Goal: Task Accomplishment & Management: Complete application form

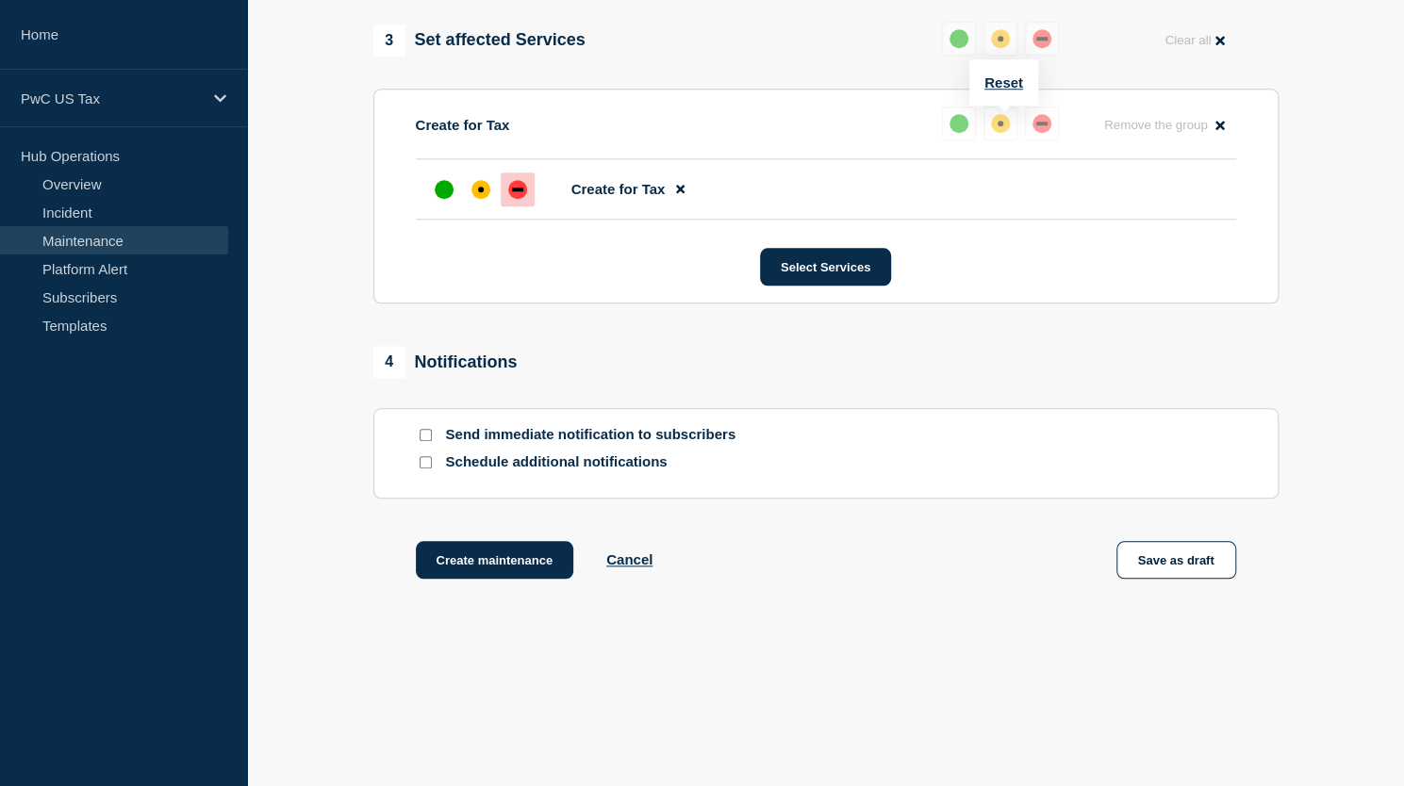
click at [424, 439] on input "Send immediate notification to subscribers" at bounding box center [425, 435] width 12 height 12
checkbox input "true"
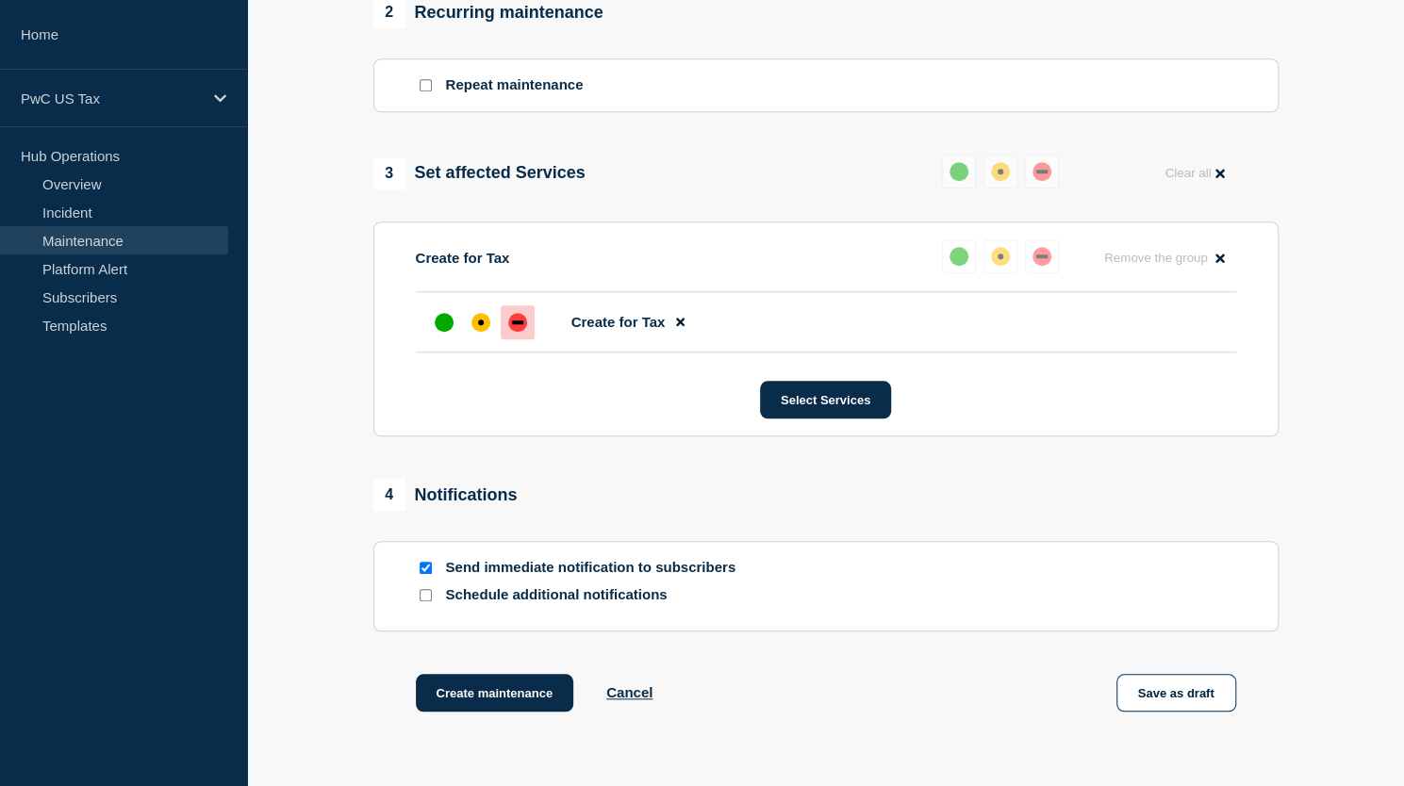
scroll to position [956, 0]
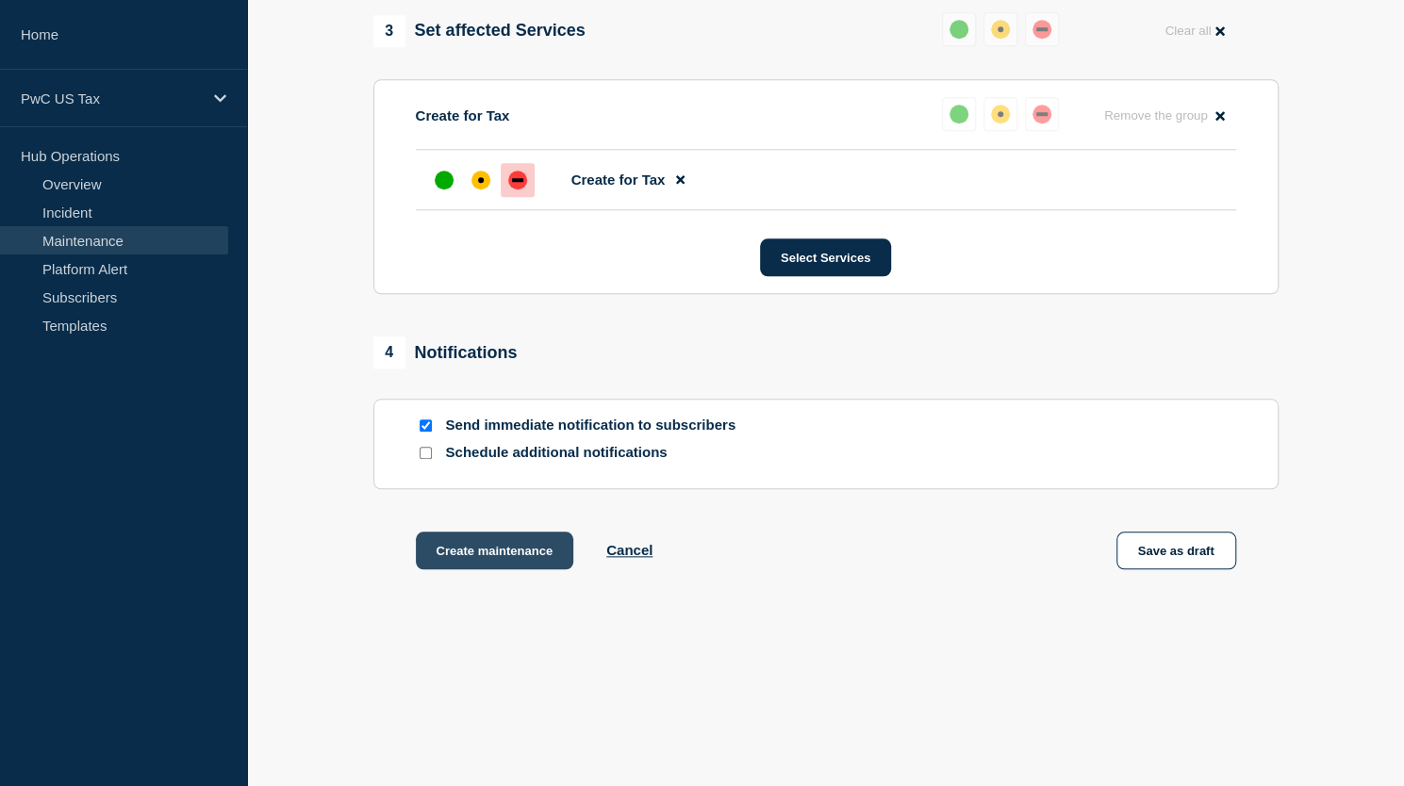
click at [507, 553] on button "Create maintenance" at bounding box center [495, 551] width 158 height 38
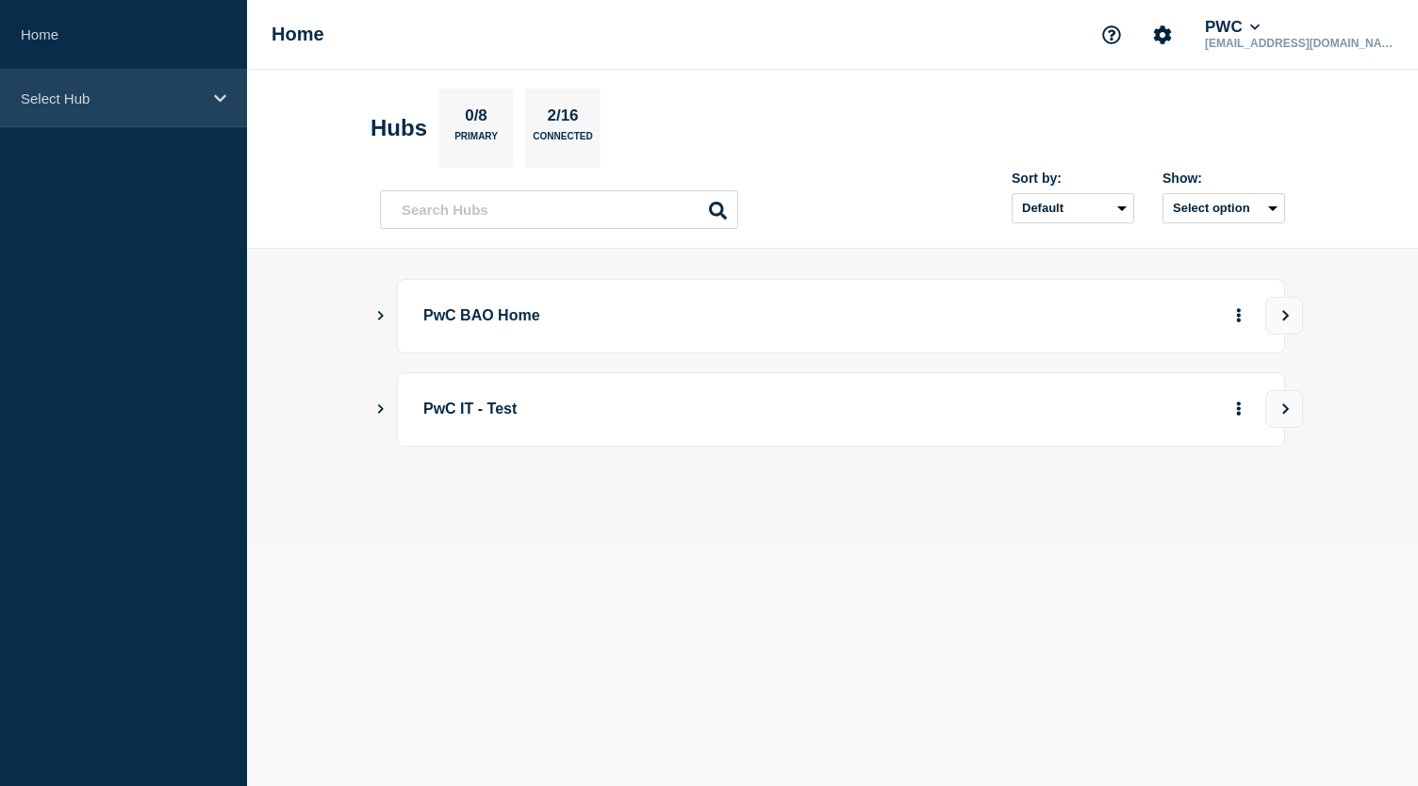
click at [89, 103] on p "Select Hub" at bounding box center [111, 98] width 181 height 16
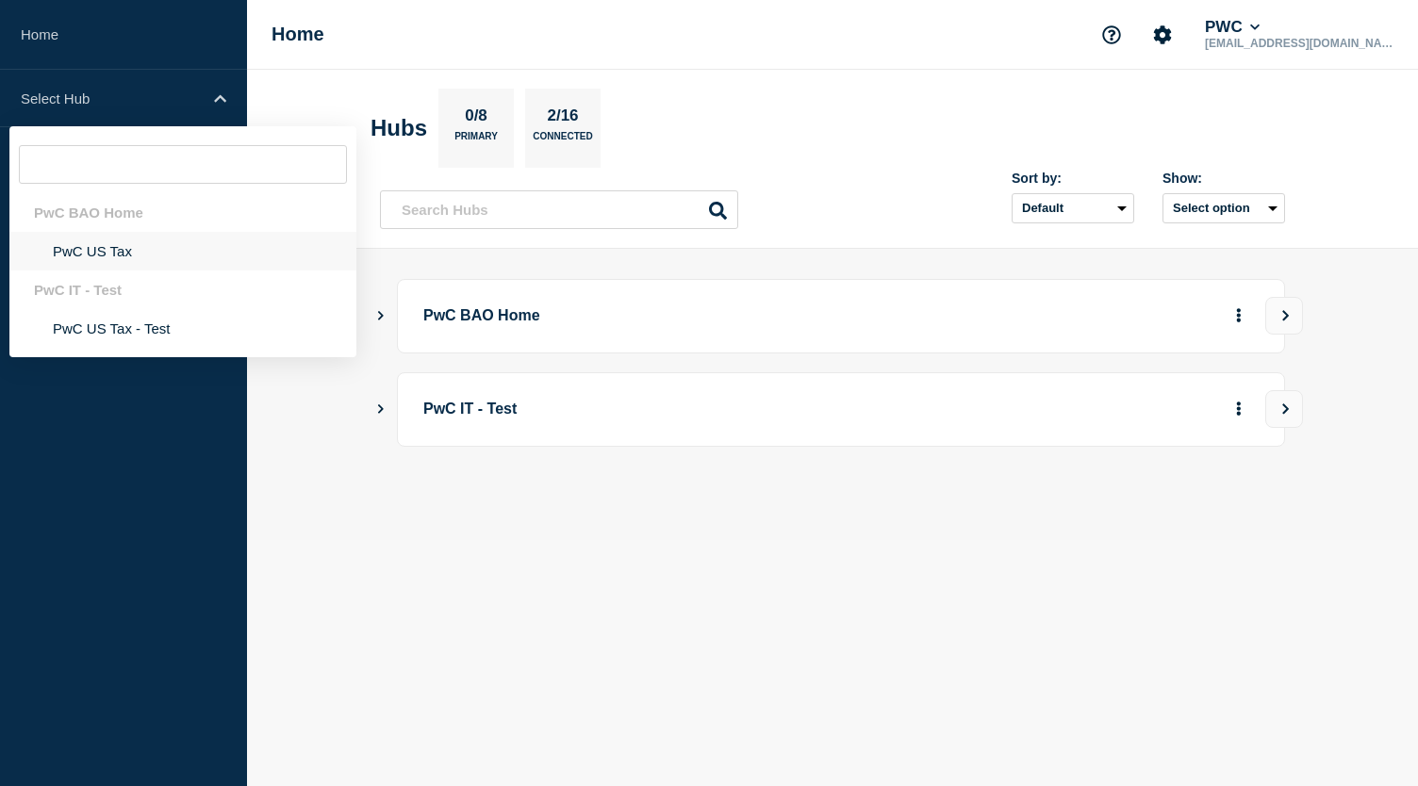
click at [92, 252] on li "PwC US Tax" at bounding box center [182, 251] width 347 height 39
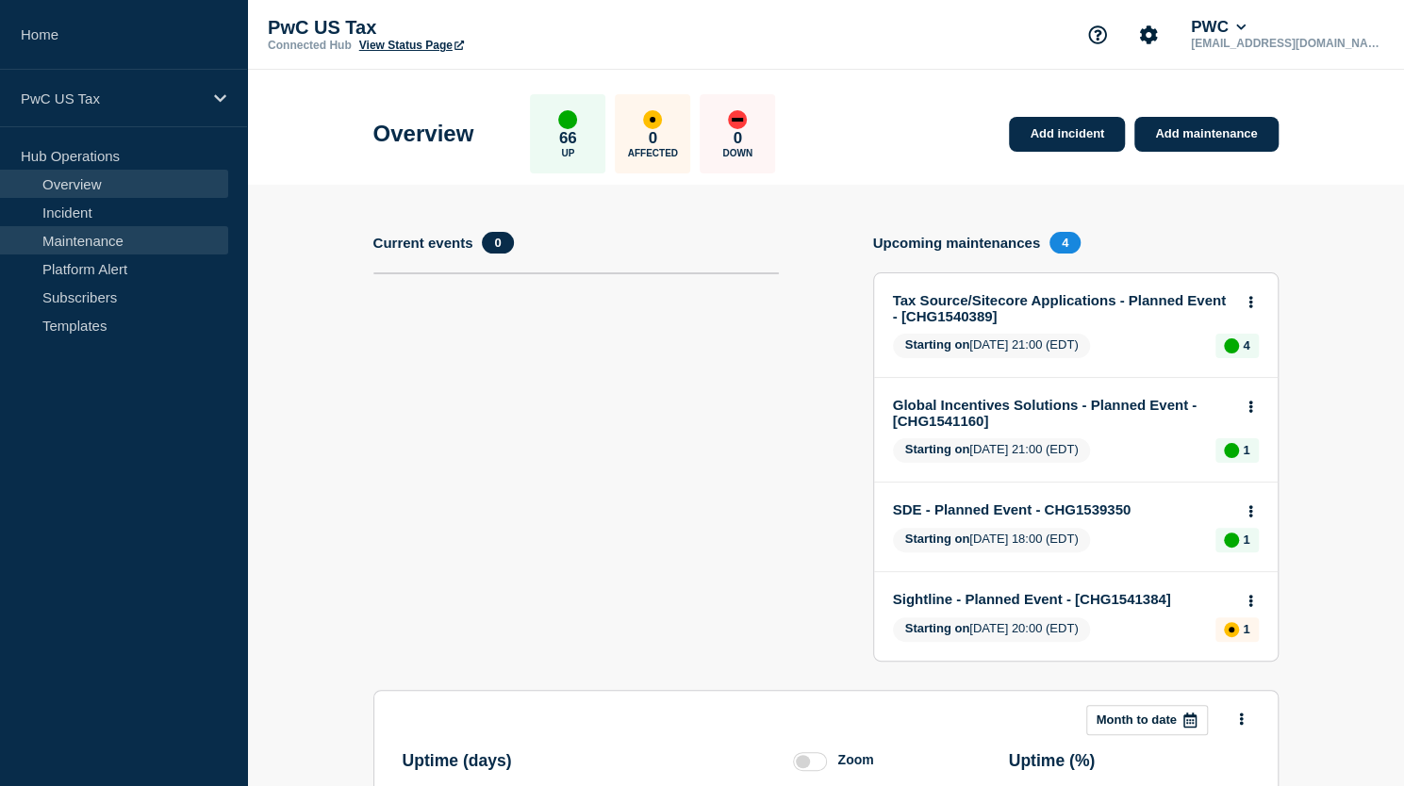
click at [113, 233] on link "Maintenance" at bounding box center [114, 240] width 228 height 28
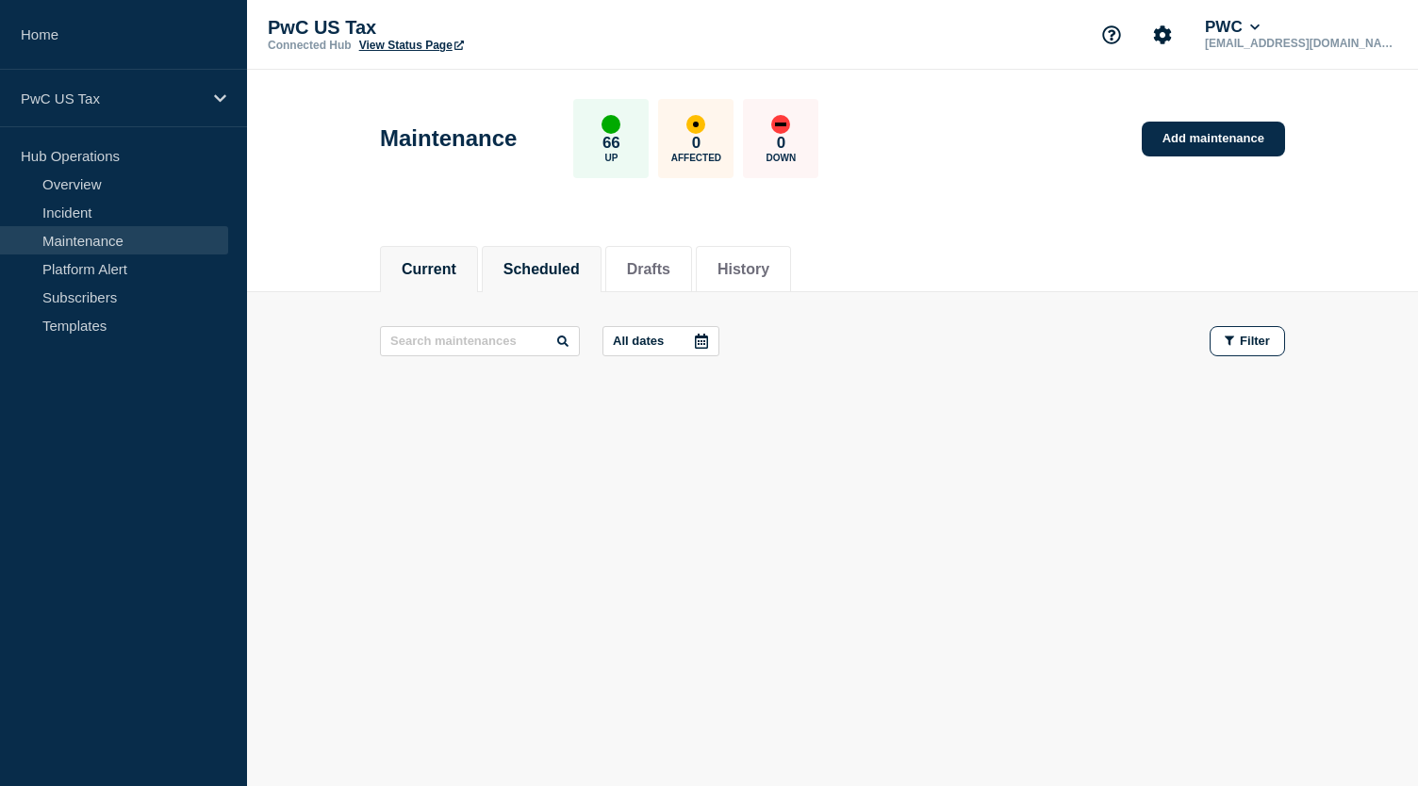
click at [558, 274] on button "Scheduled" at bounding box center [541, 269] width 76 height 17
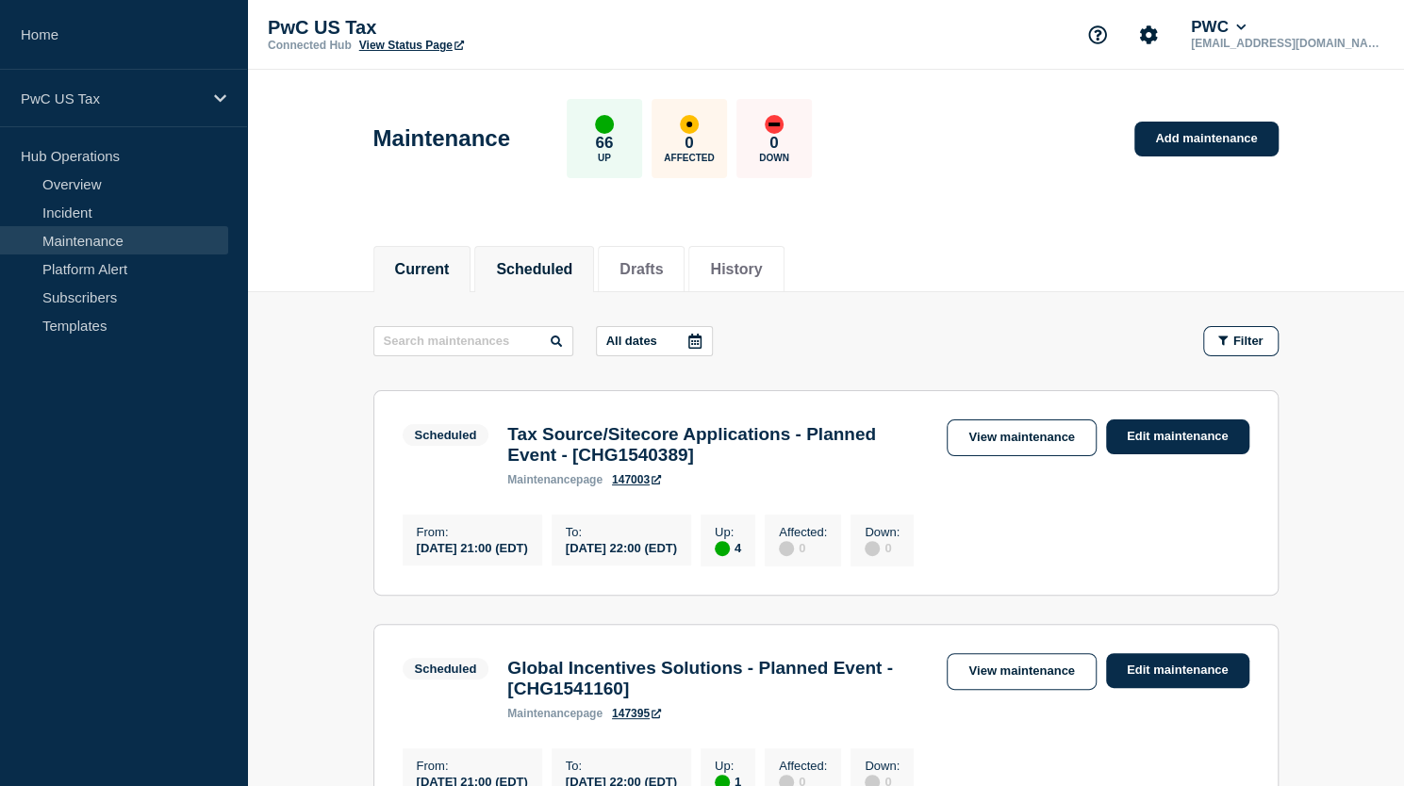
click at [450, 275] on button "Current" at bounding box center [422, 269] width 55 height 17
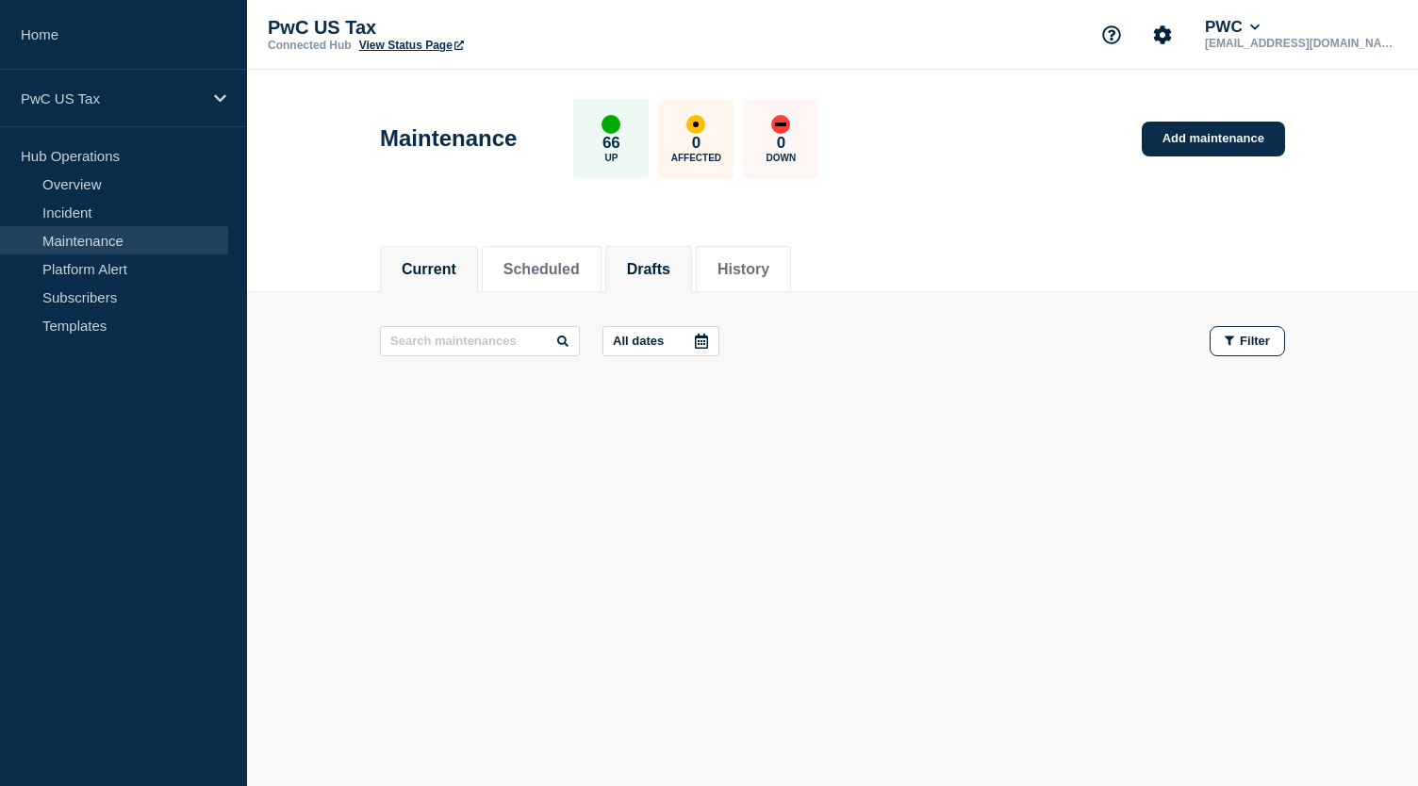
click at [654, 271] on button "Drafts" at bounding box center [648, 269] width 43 height 17
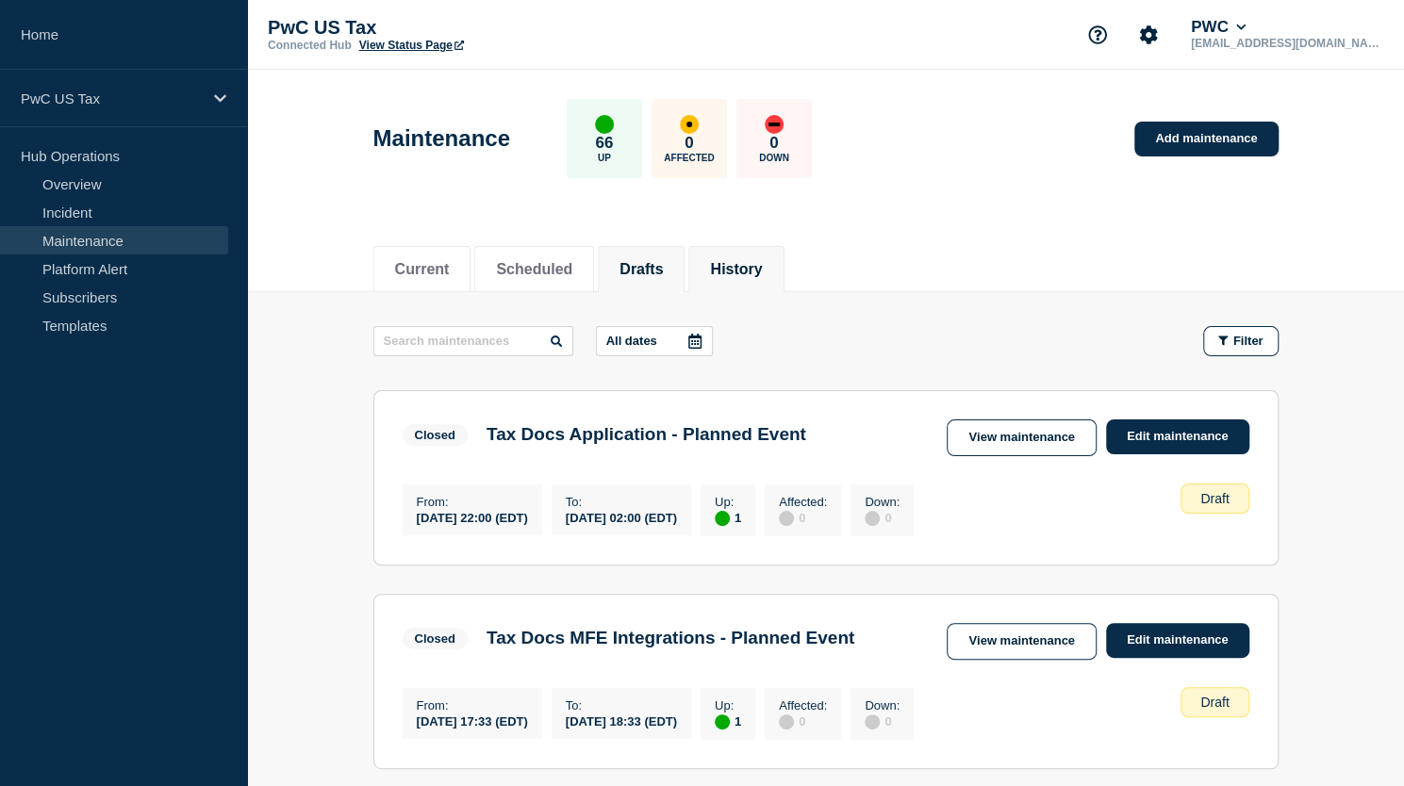
click at [758, 269] on button "History" at bounding box center [736, 269] width 52 height 17
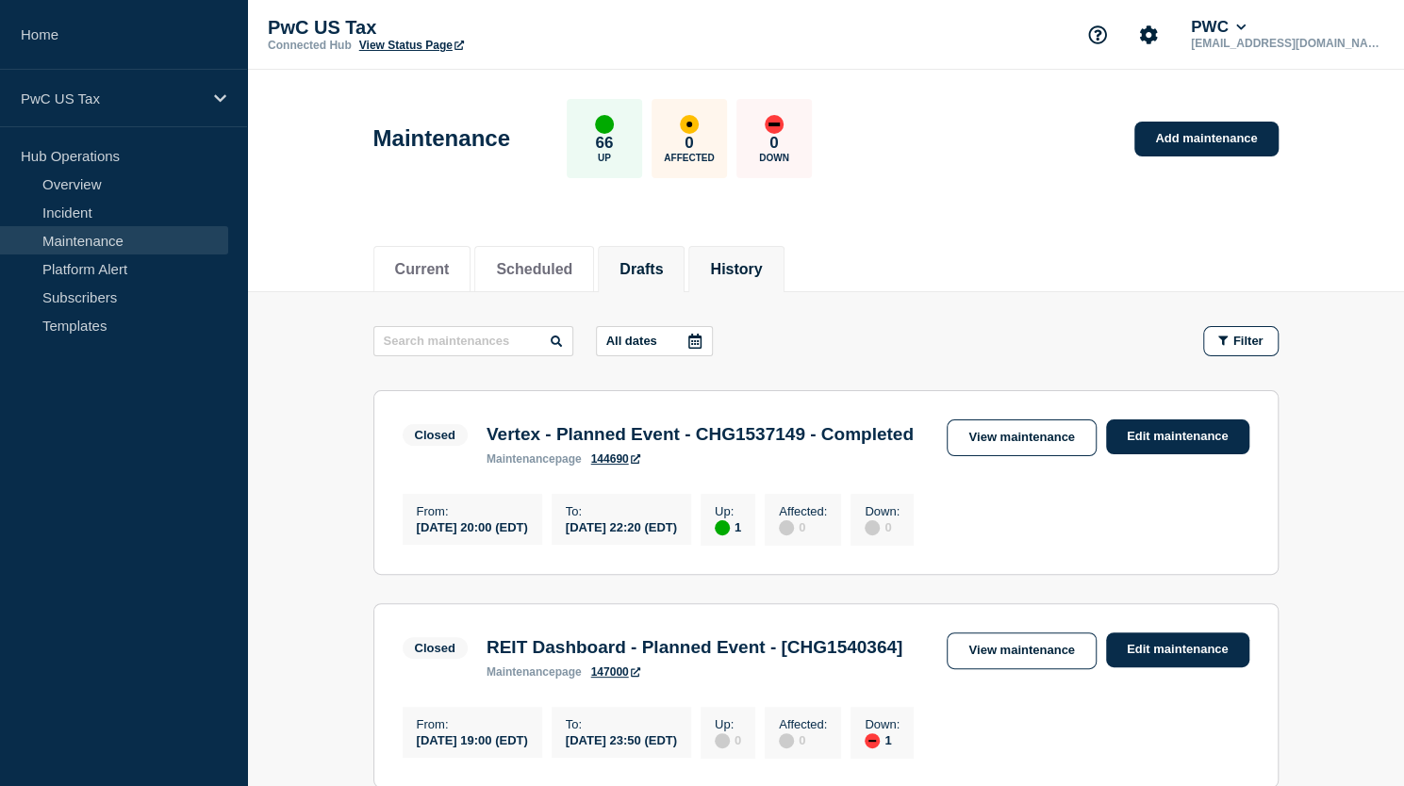
click at [650, 279] on li "Drafts" at bounding box center [641, 269] width 87 height 46
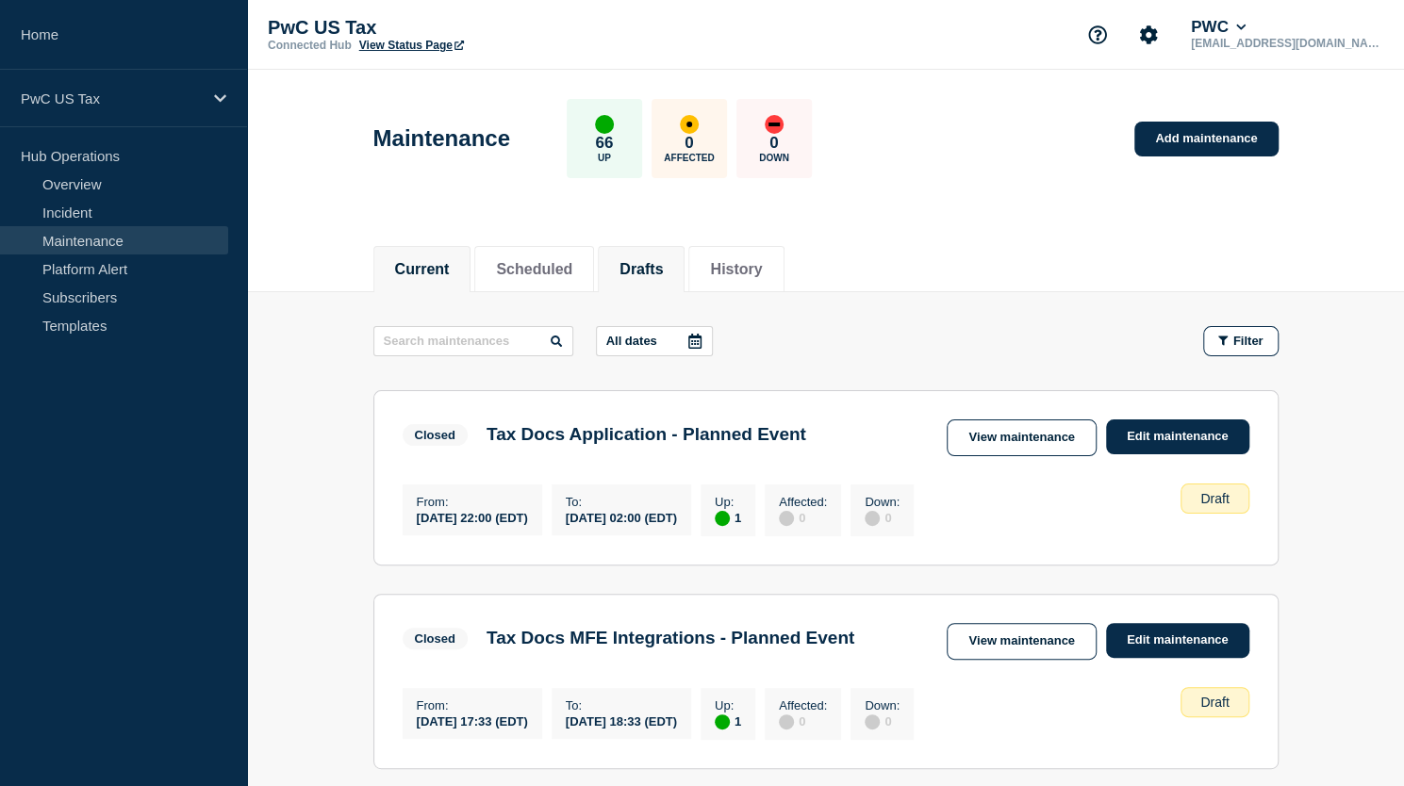
click at [426, 277] on li "Current" at bounding box center [422, 269] width 98 height 46
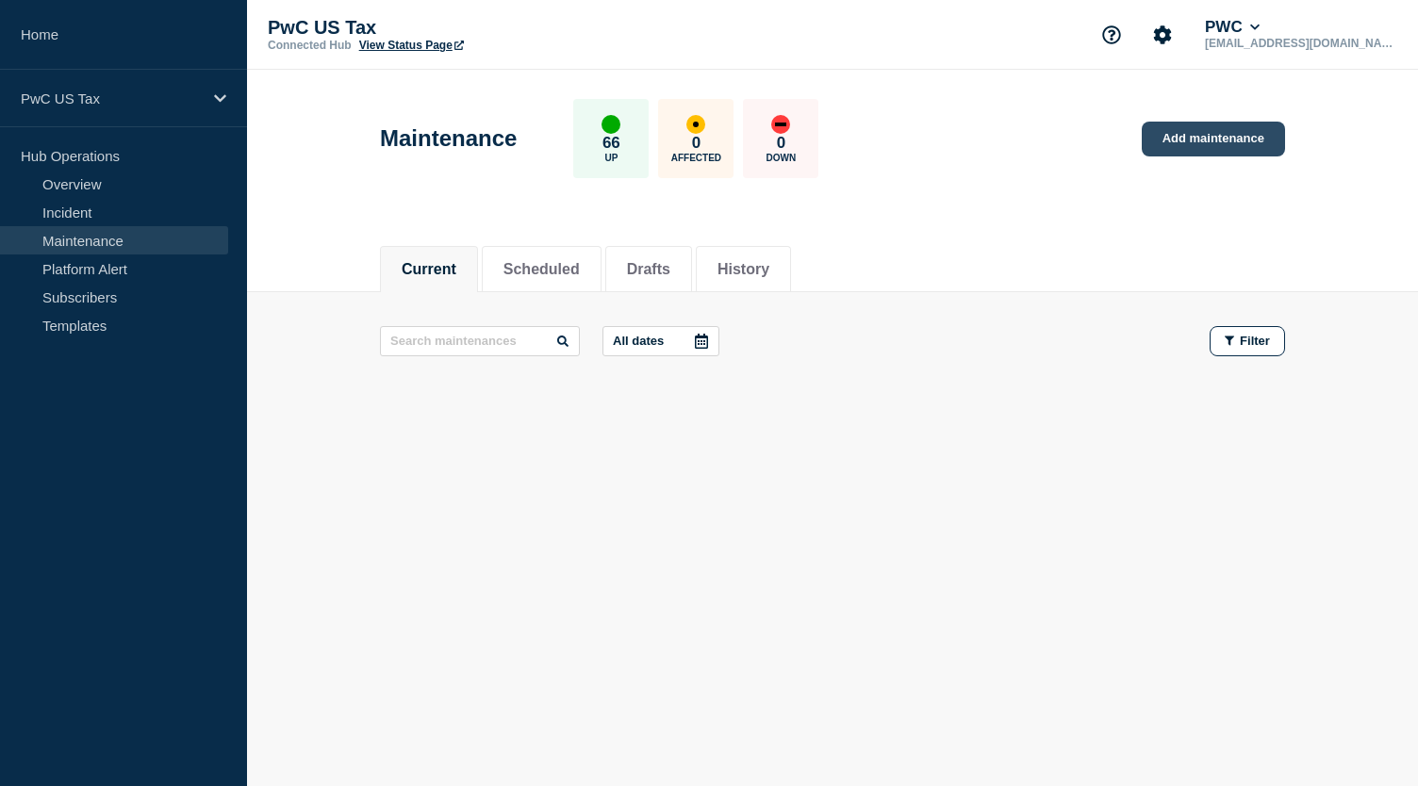
click at [1191, 142] on link "Add maintenance" at bounding box center [1213, 139] width 143 height 35
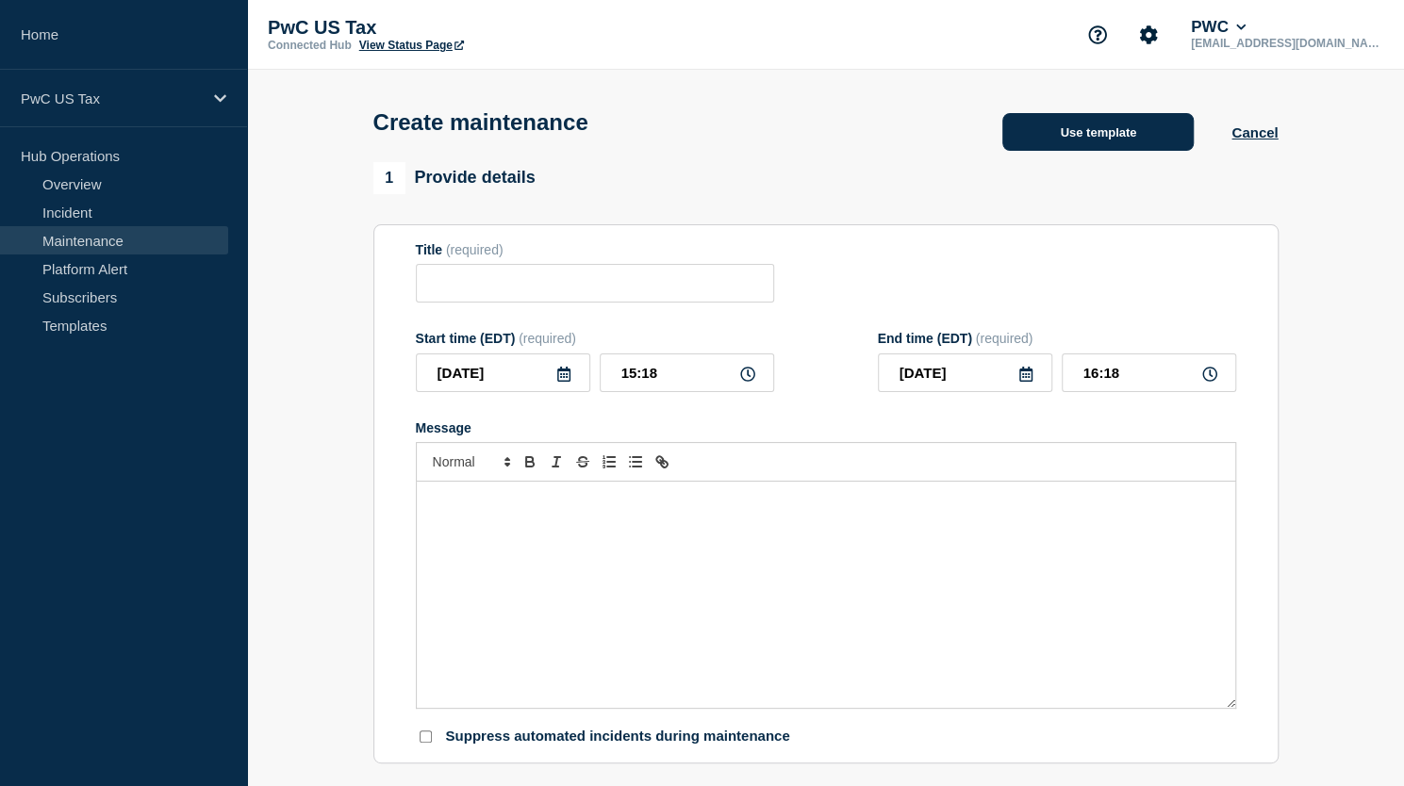
click at [1090, 148] on button "Use template" at bounding box center [1097, 132] width 191 height 38
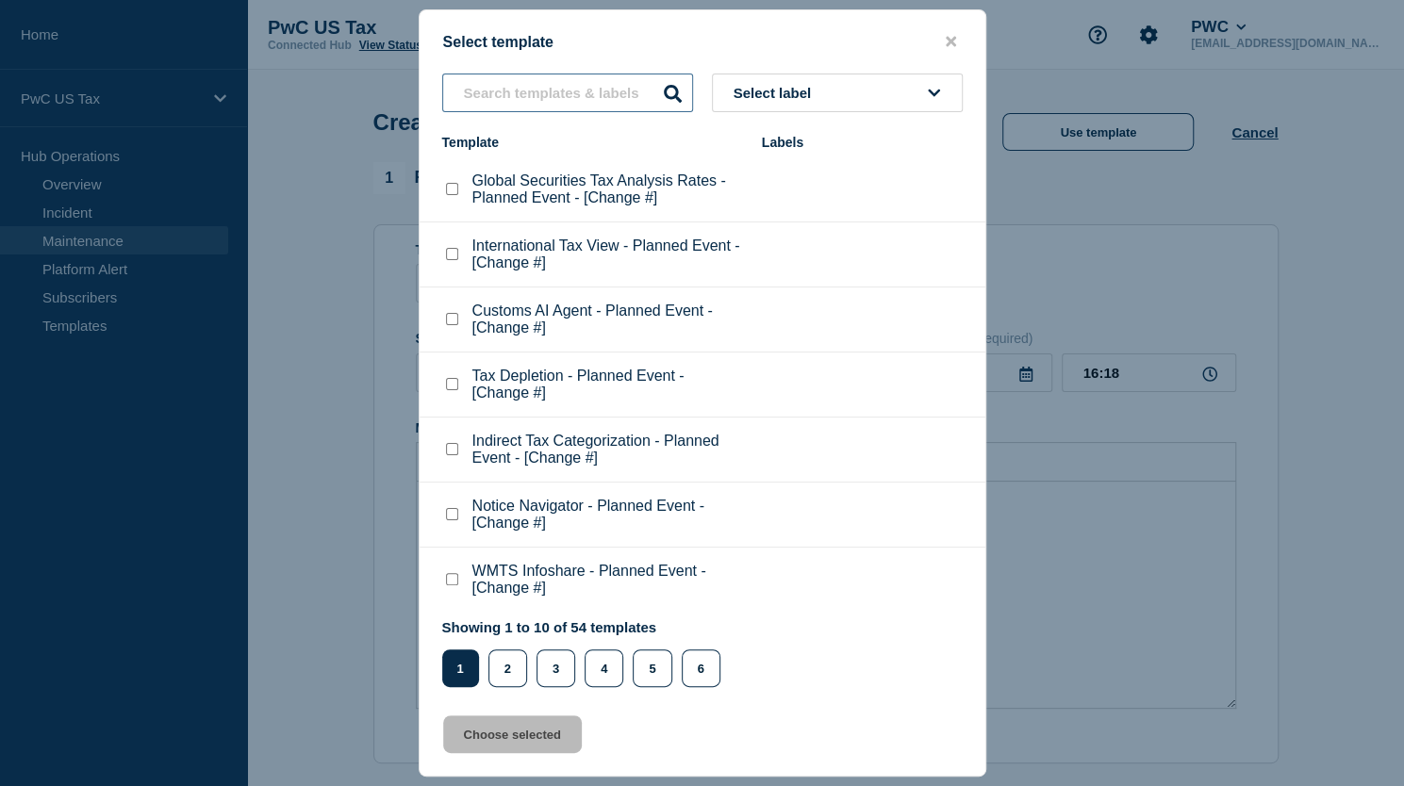
click at [570, 99] on input "text" at bounding box center [567, 93] width 251 height 39
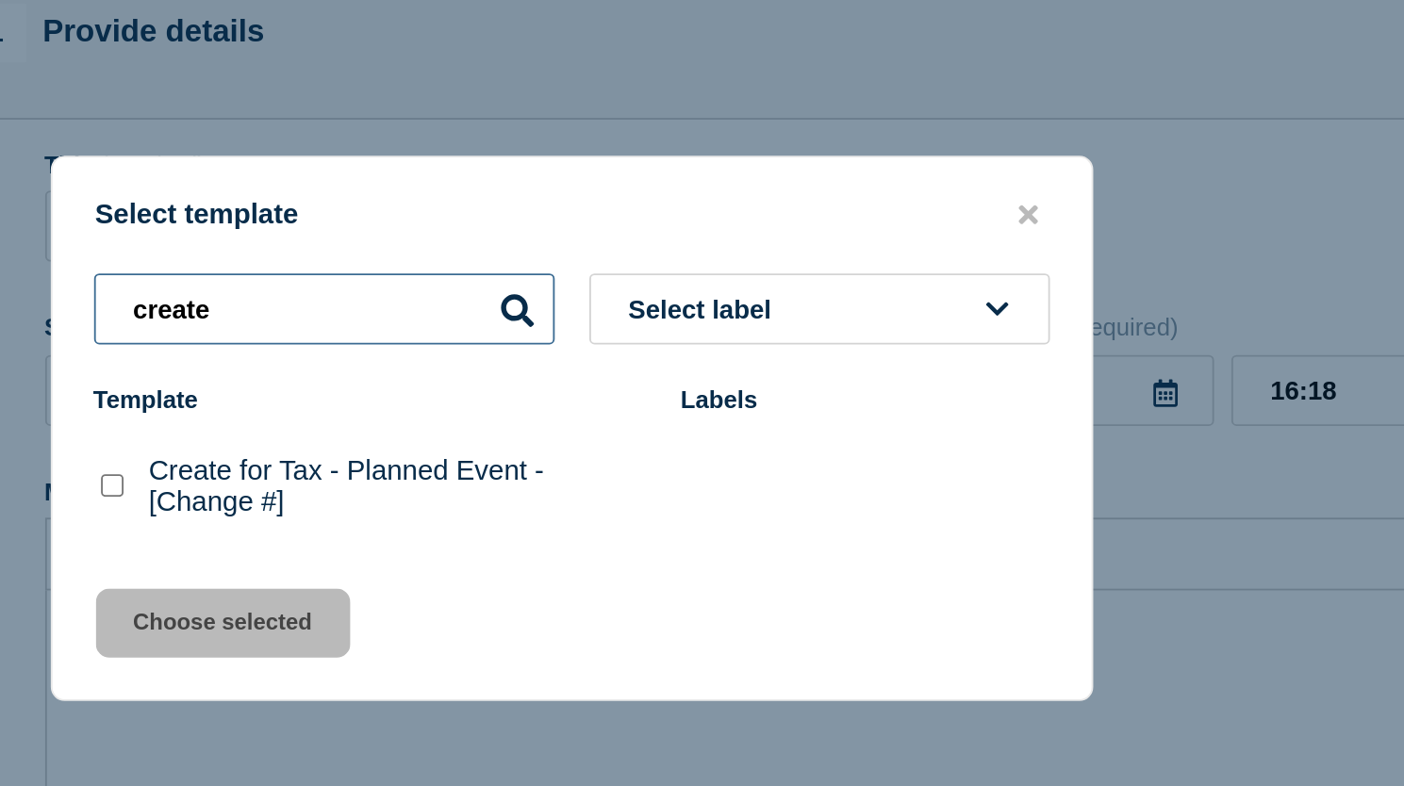
type input "create"
click at [451, 430] on checkbox"] "Create for Tax - Planned Event - [Change #] checkbox" at bounding box center [452, 425] width 12 height 12
checkbox checkbox"] "true"
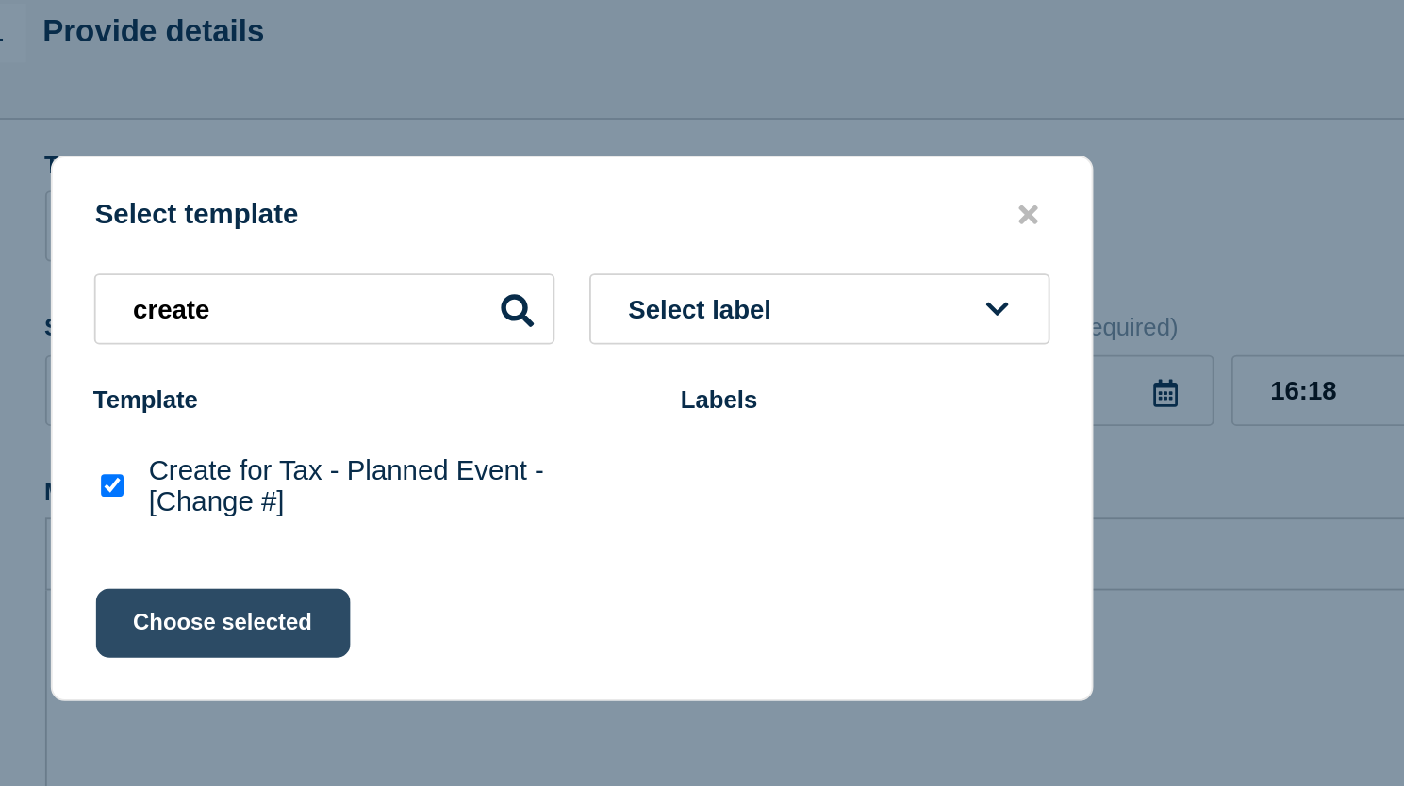
click at [518, 500] on button "Choose selected" at bounding box center [512, 500] width 139 height 38
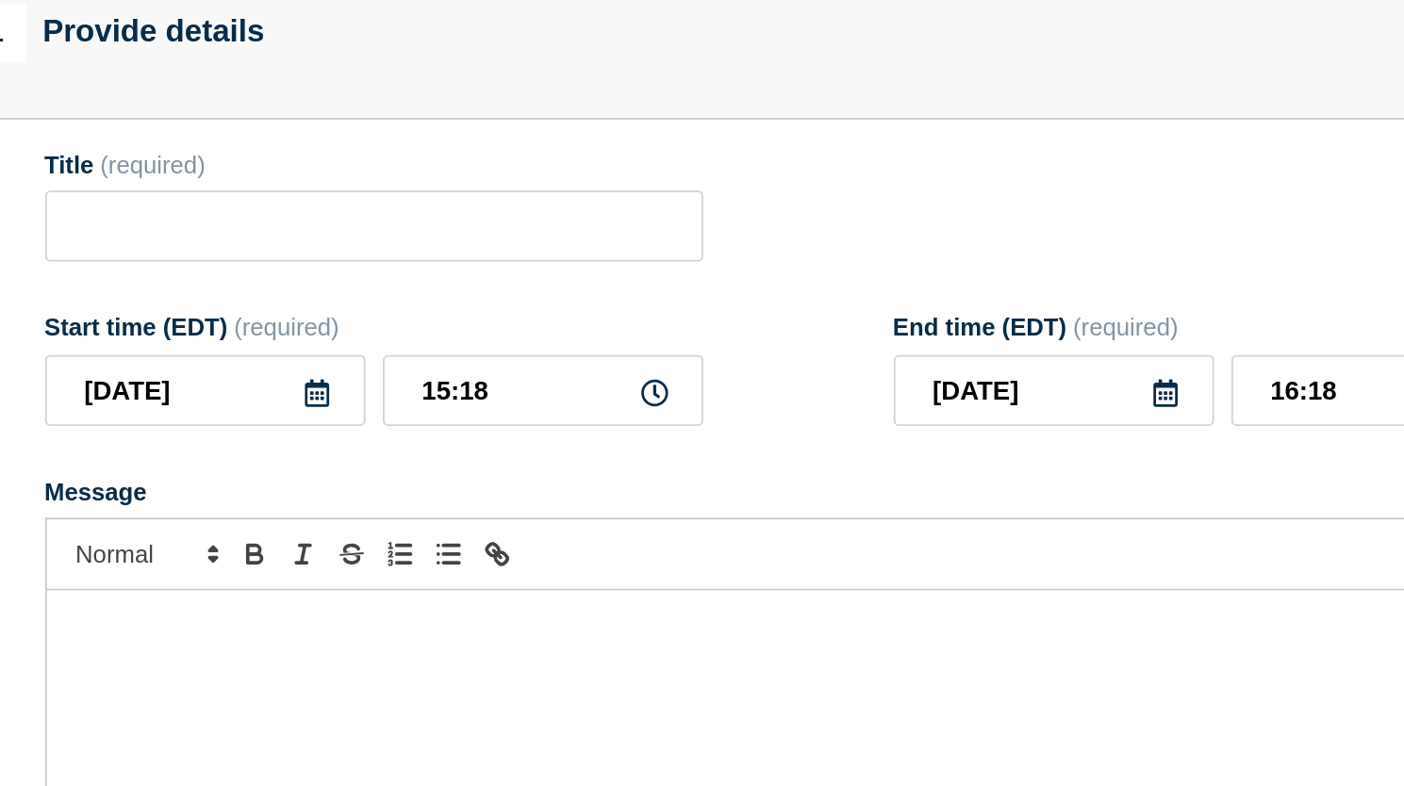
type input "Create for Tax - Planned Event - [Change #]"
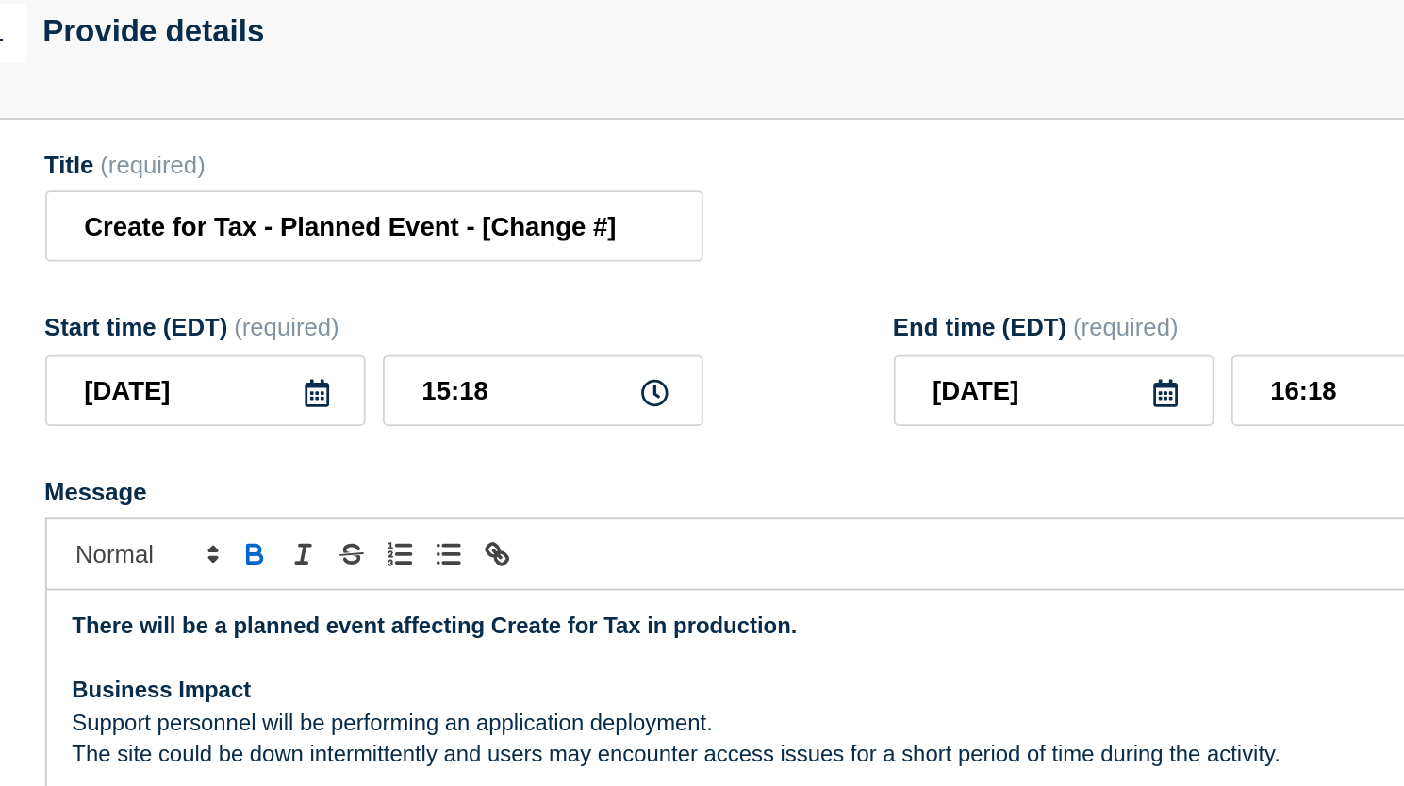
drag, startPoint x: 1102, startPoint y: 160, endPoint x: 943, endPoint y: 234, distance: 175.4
click at [943, 234] on section "Title (required) Create for Tax - Planned Event - [Change #] Start time (EDT) (…" at bounding box center [825, 494] width 905 height 540
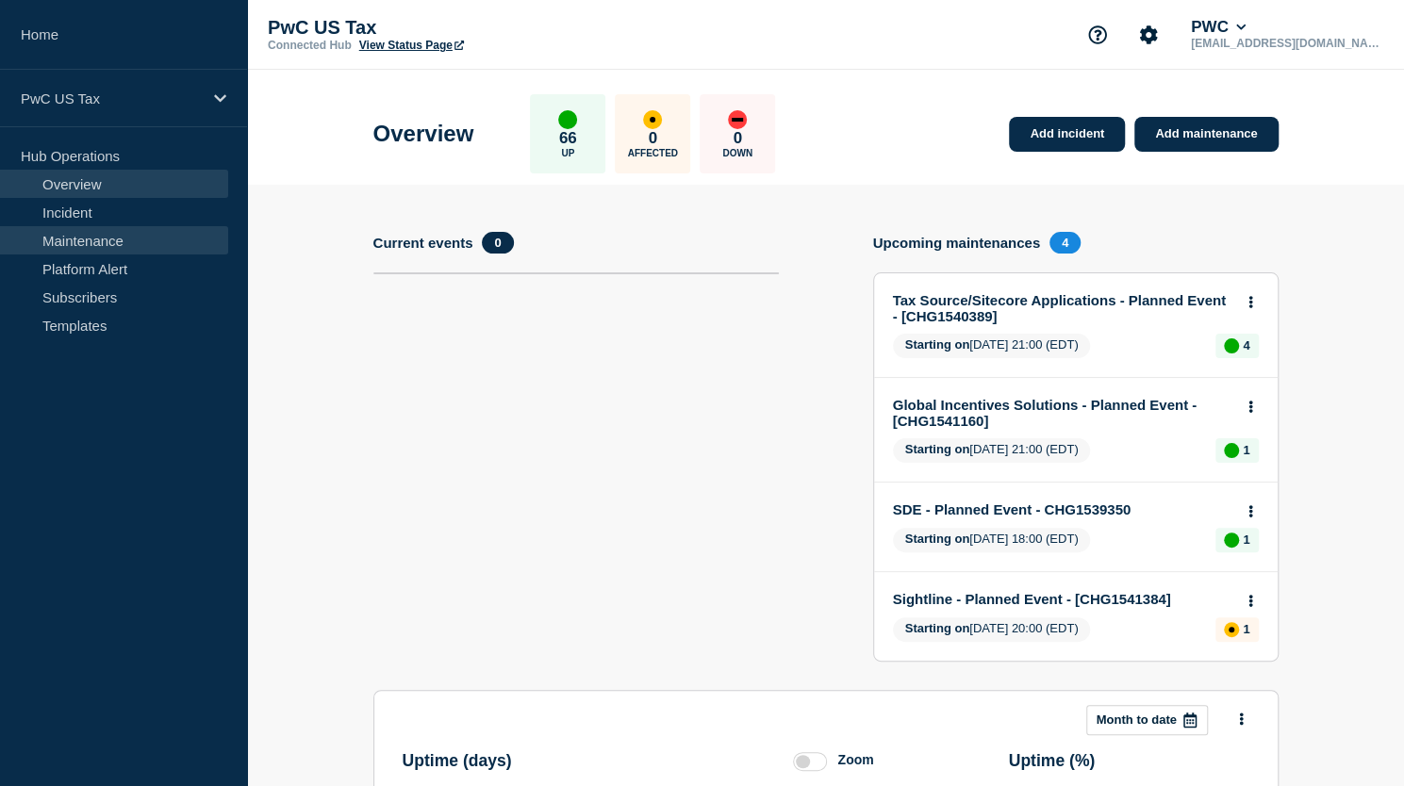
click at [68, 242] on link "Maintenance" at bounding box center [114, 240] width 228 height 28
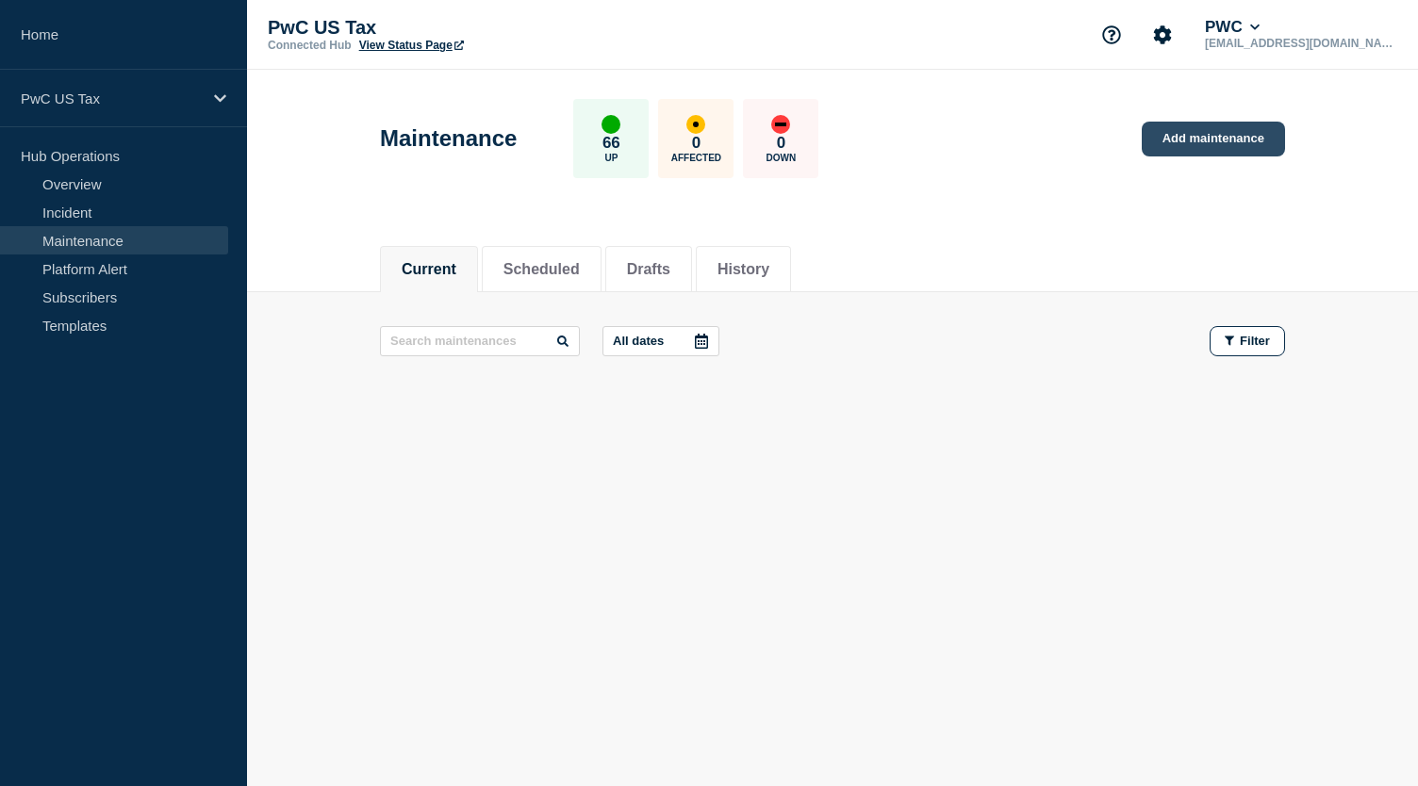
click at [1225, 146] on link "Add maintenance" at bounding box center [1213, 139] width 143 height 35
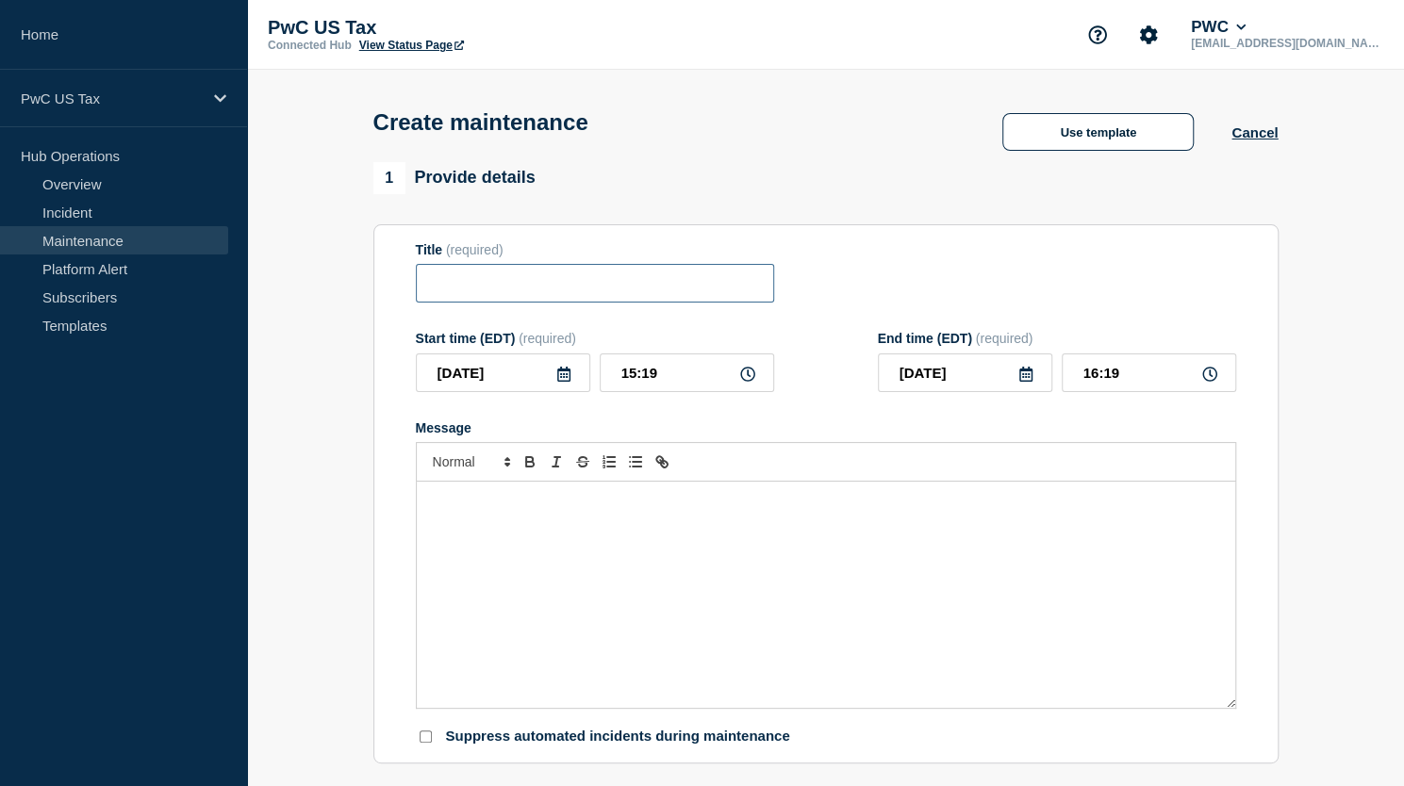
click at [534, 282] on input "Title" at bounding box center [595, 283] width 358 height 39
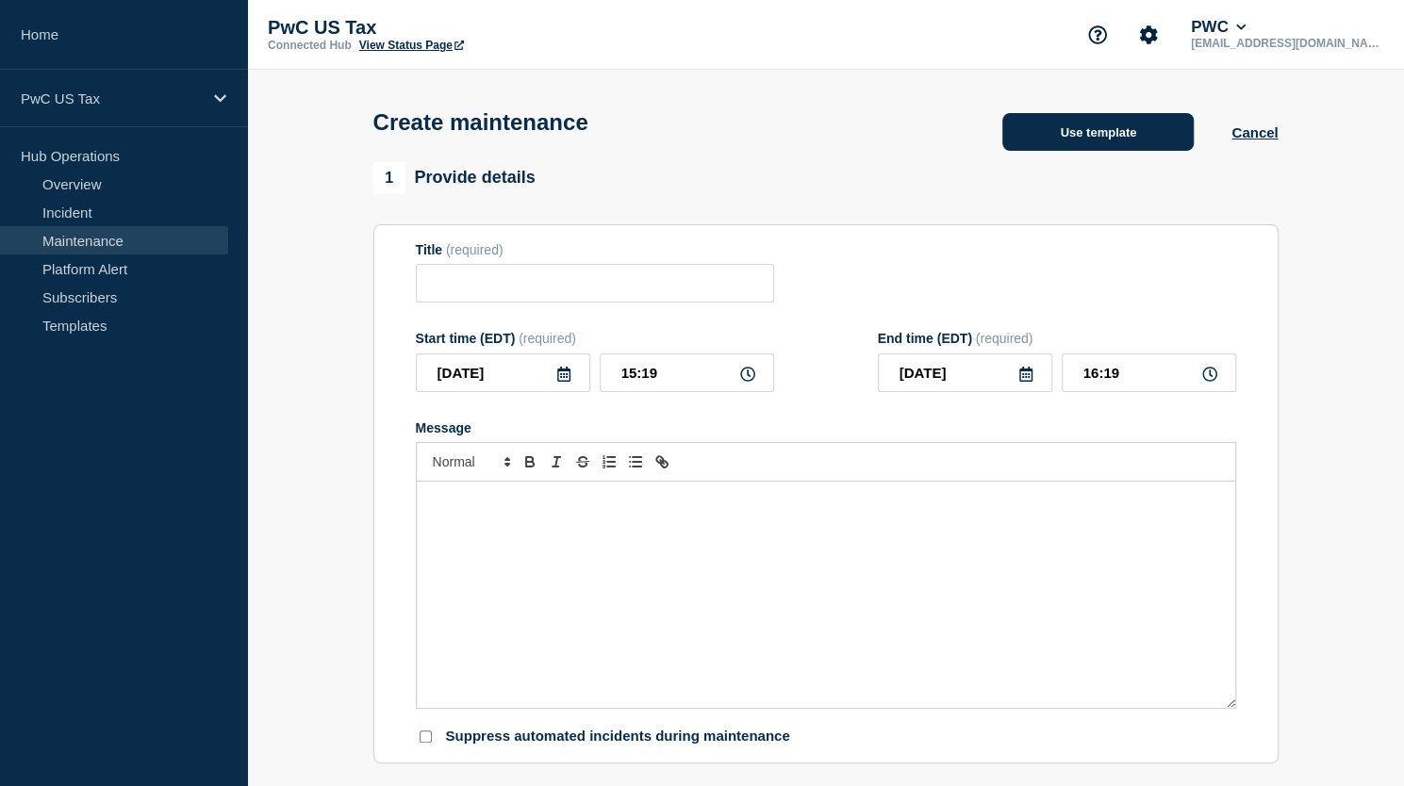
click at [1043, 147] on button "Use template" at bounding box center [1097, 132] width 191 height 38
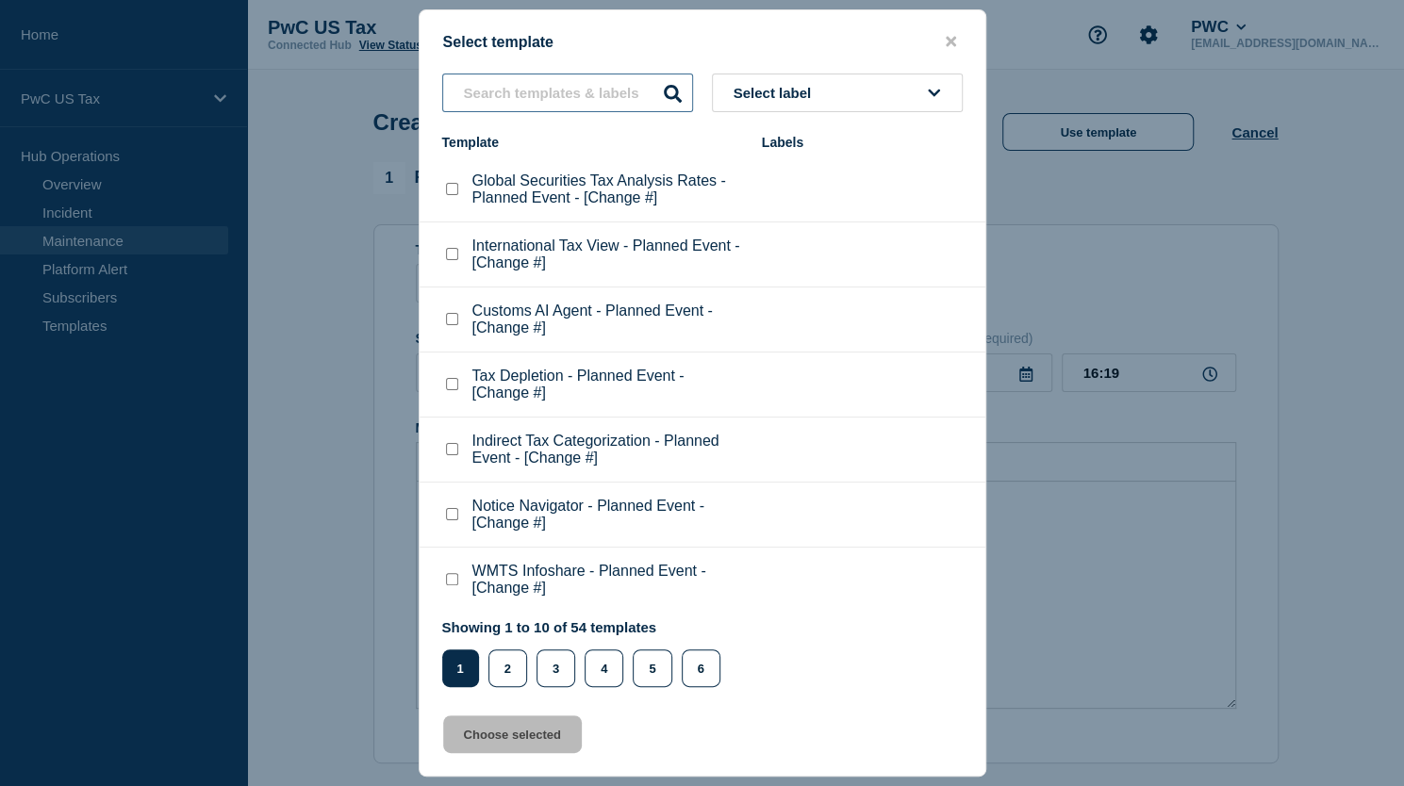
click at [636, 95] on input "text" at bounding box center [567, 93] width 251 height 39
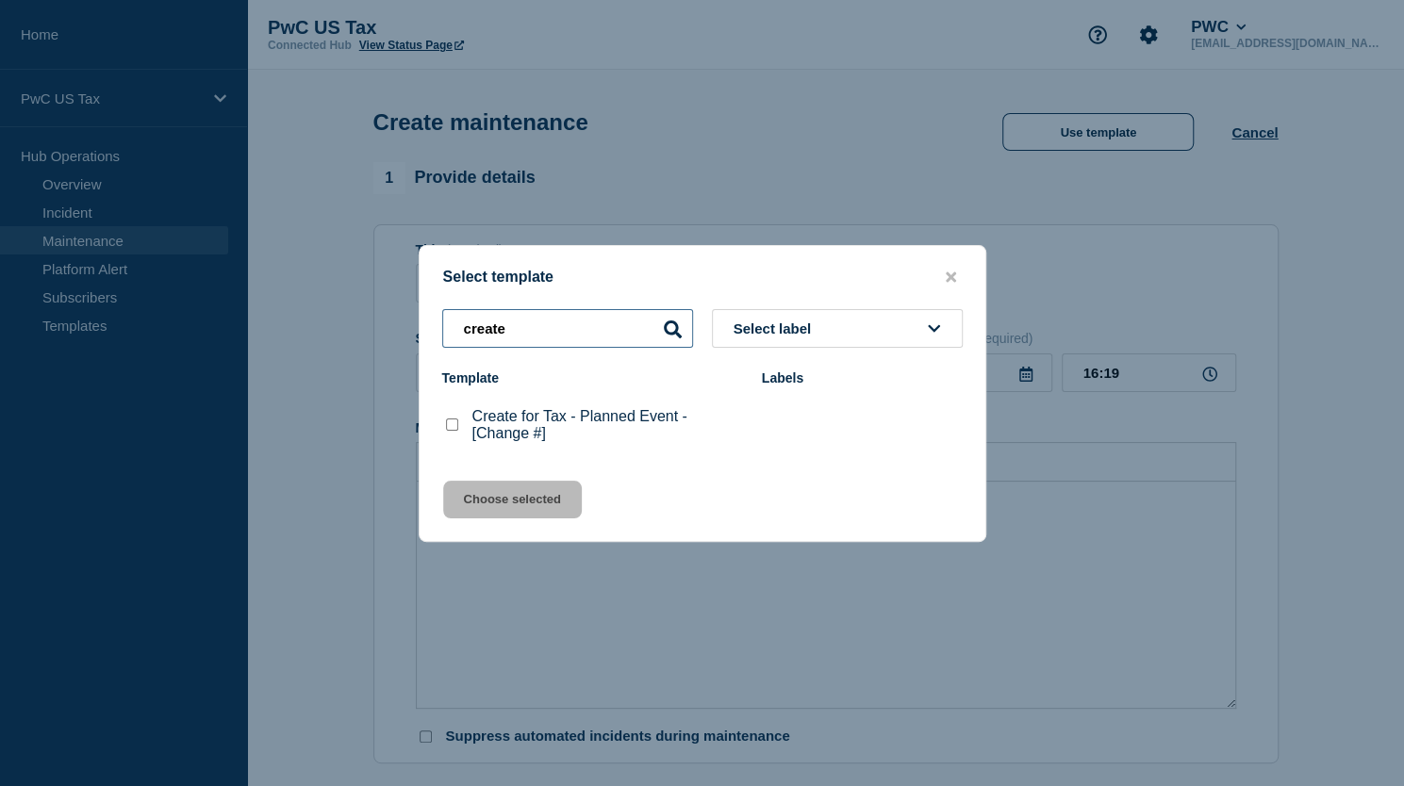
type input "create"
click at [452, 430] on checkbox"] "Create for Tax - Planned Event - [Change #] checkbox" at bounding box center [452, 425] width 12 height 12
checkbox checkbox"] "true"
click at [534, 501] on button "Choose selected" at bounding box center [512, 500] width 139 height 38
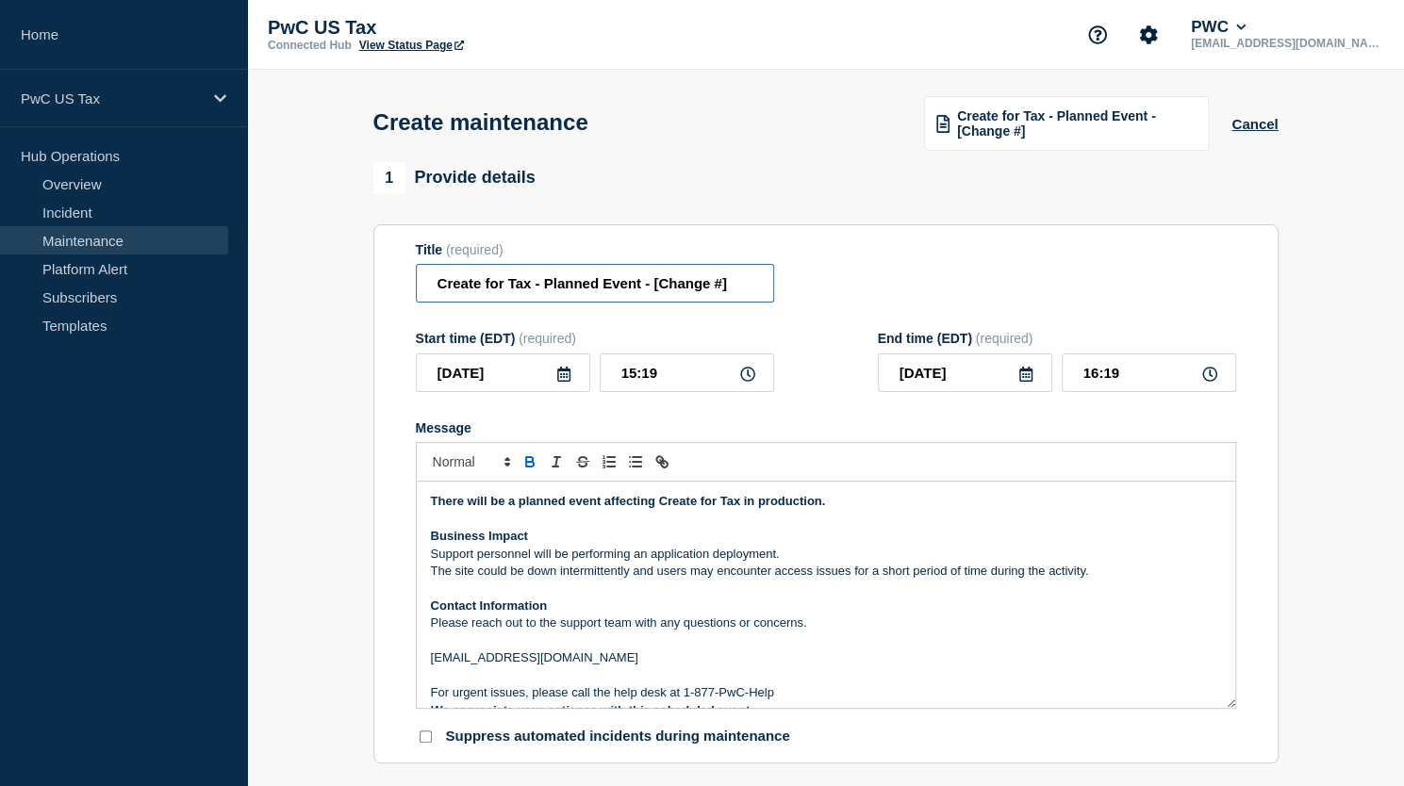
drag, startPoint x: 653, startPoint y: 292, endPoint x: 771, endPoint y: 280, distance: 118.5
click at [765, 280] on input "Create for Tax - Planned Event - [Change #]" at bounding box center [595, 283] width 358 height 39
paste input "CHG1541616"
type input "Create for Tax - Planned Event - CHG1541616"
drag, startPoint x: 633, startPoint y: 374, endPoint x: 614, endPoint y: 377, distance: 20.0
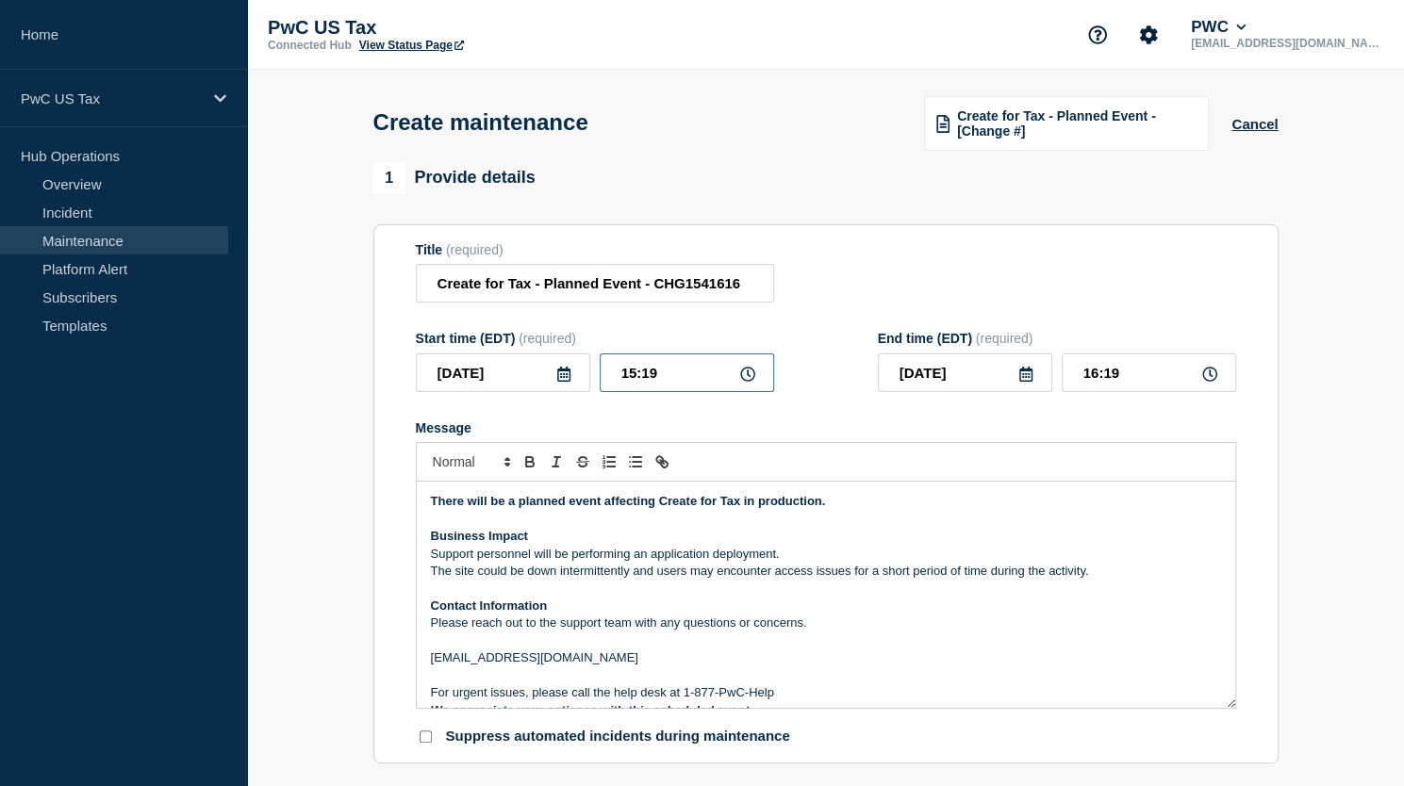
click at [614, 377] on input "15:19" at bounding box center [686, 372] width 174 height 39
type input "22:19"
type input "23:19"
click at [666, 378] on input "22:19" at bounding box center [686, 372] width 174 height 39
type input "22:00"
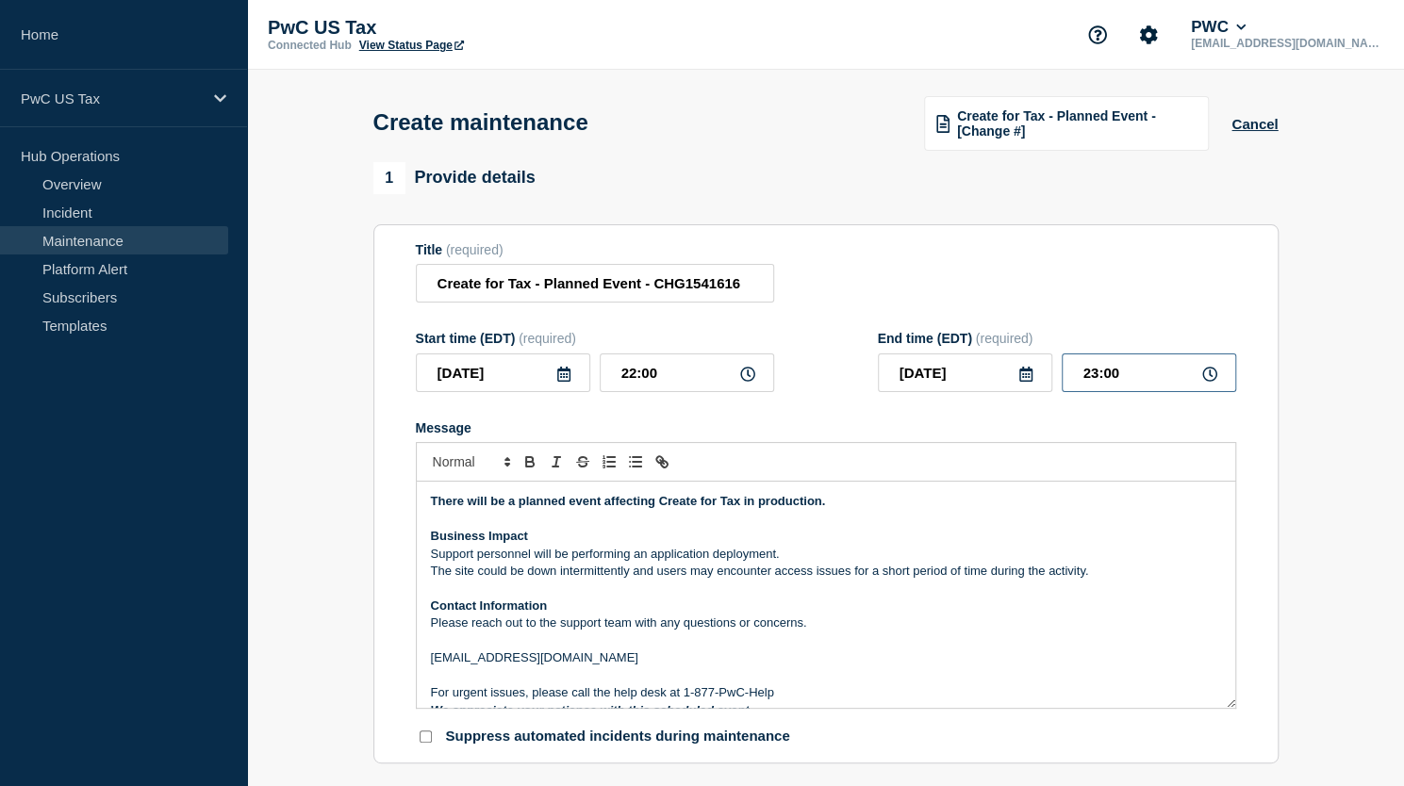
click at [1129, 373] on input "23:00" at bounding box center [1148, 372] width 174 height 39
type input "23:59"
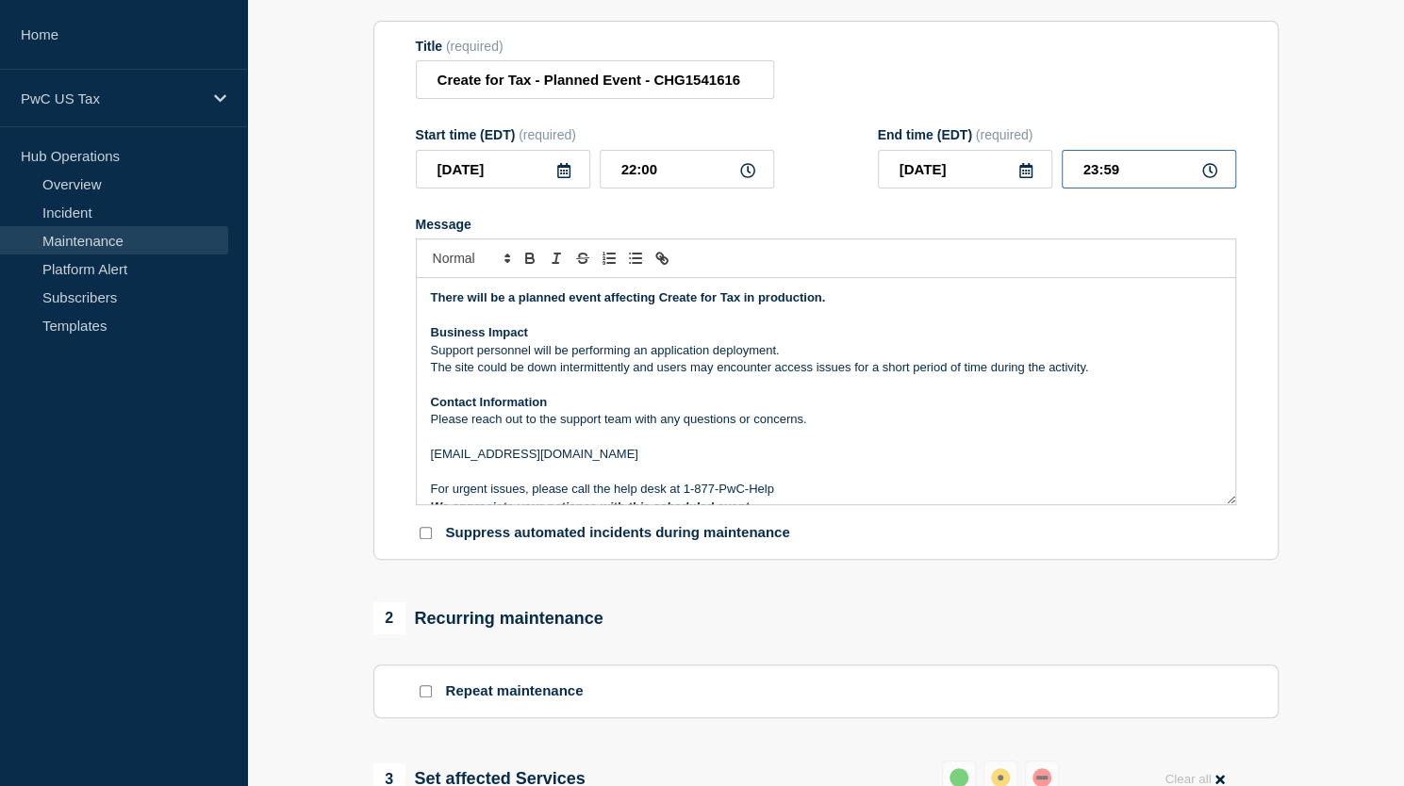
scroll to position [471, 0]
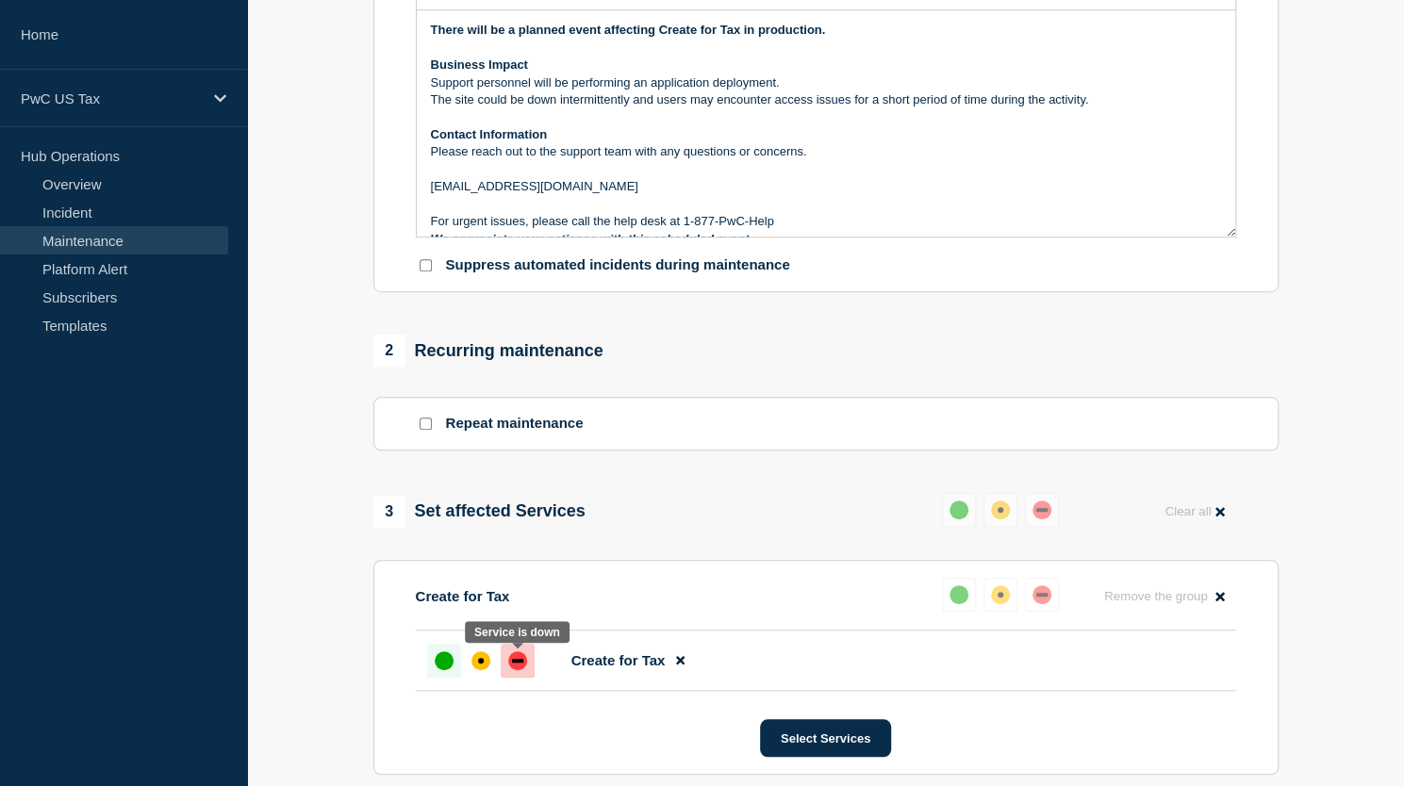
click at [522, 669] on div "down" at bounding box center [517, 660] width 19 height 19
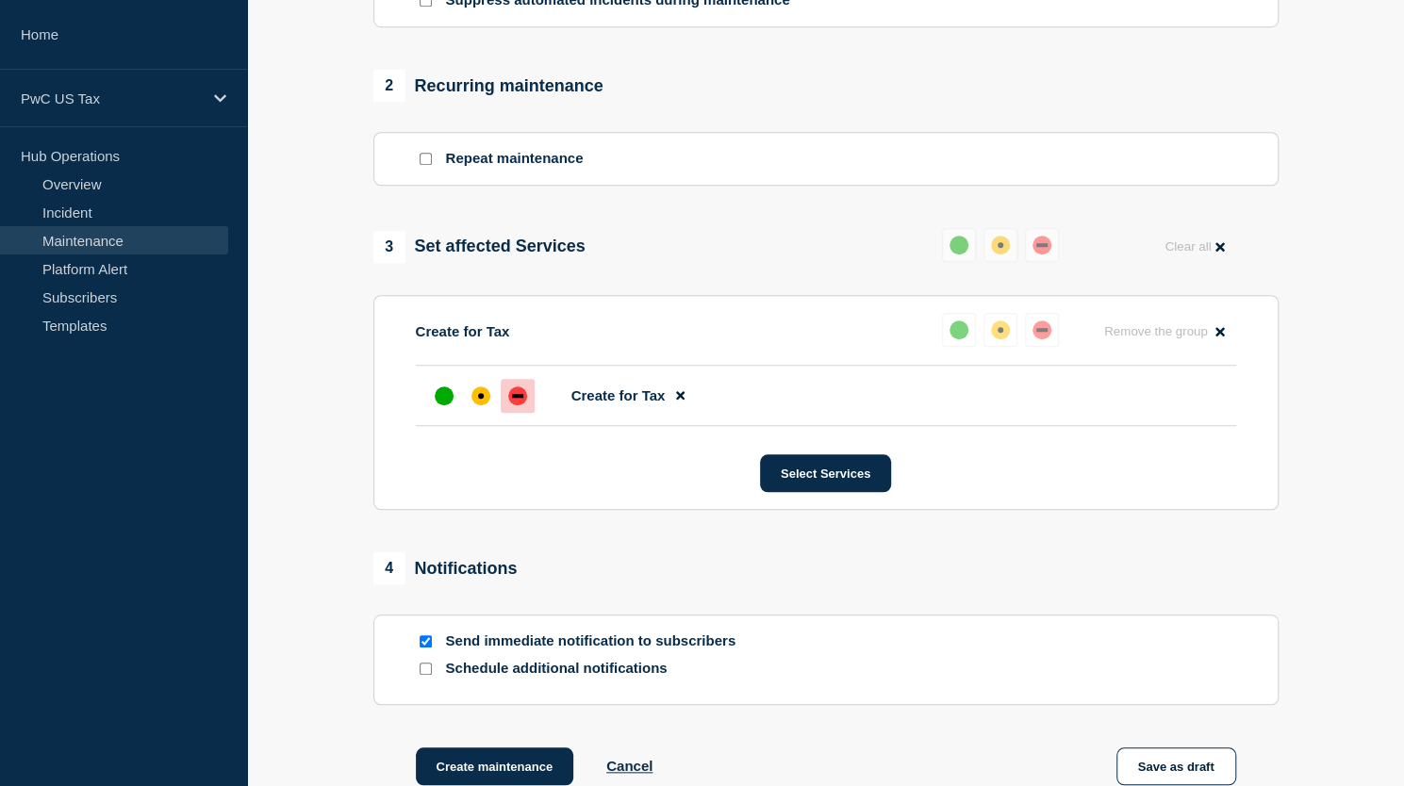
scroll to position [848, 0]
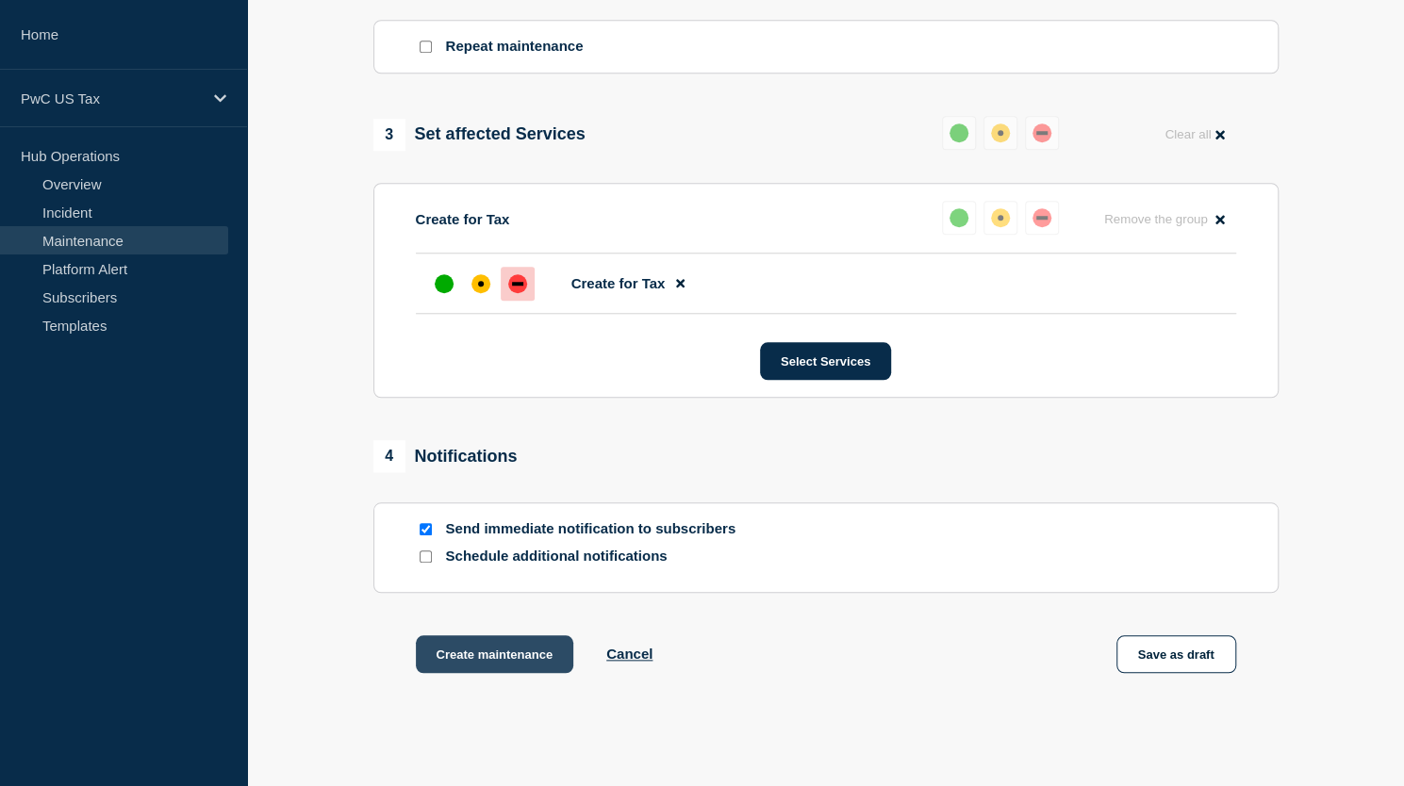
click at [484, 654] on button "Create maintenance" at bounding box center [495, 654] width 158 height 38
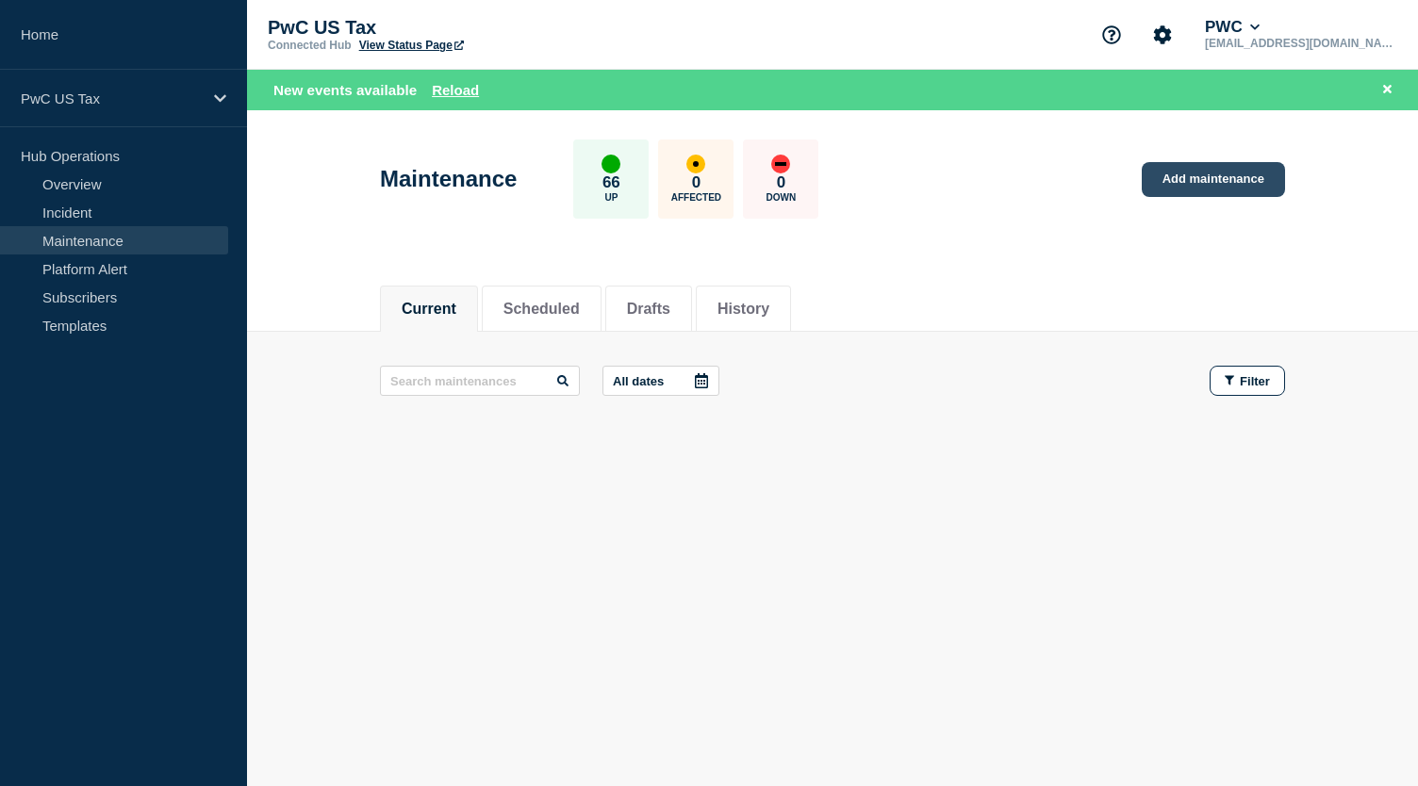
click at [1203, 176] on link "Add maintenance" at bounding box center [1213, 179] width 143 height 35
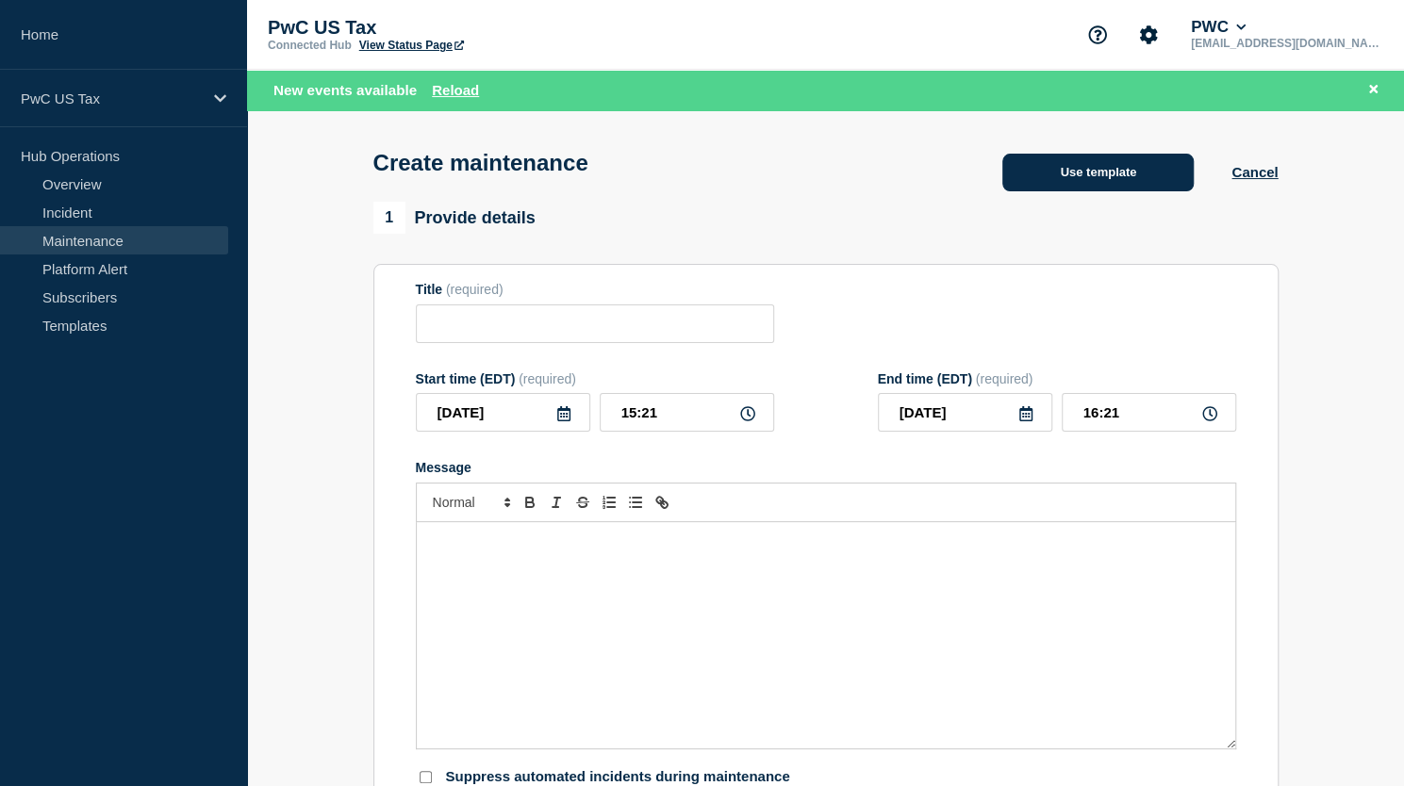
click at [1060, 189] on button "Use template" at bounding box center [1097, 173] width 191 height 38
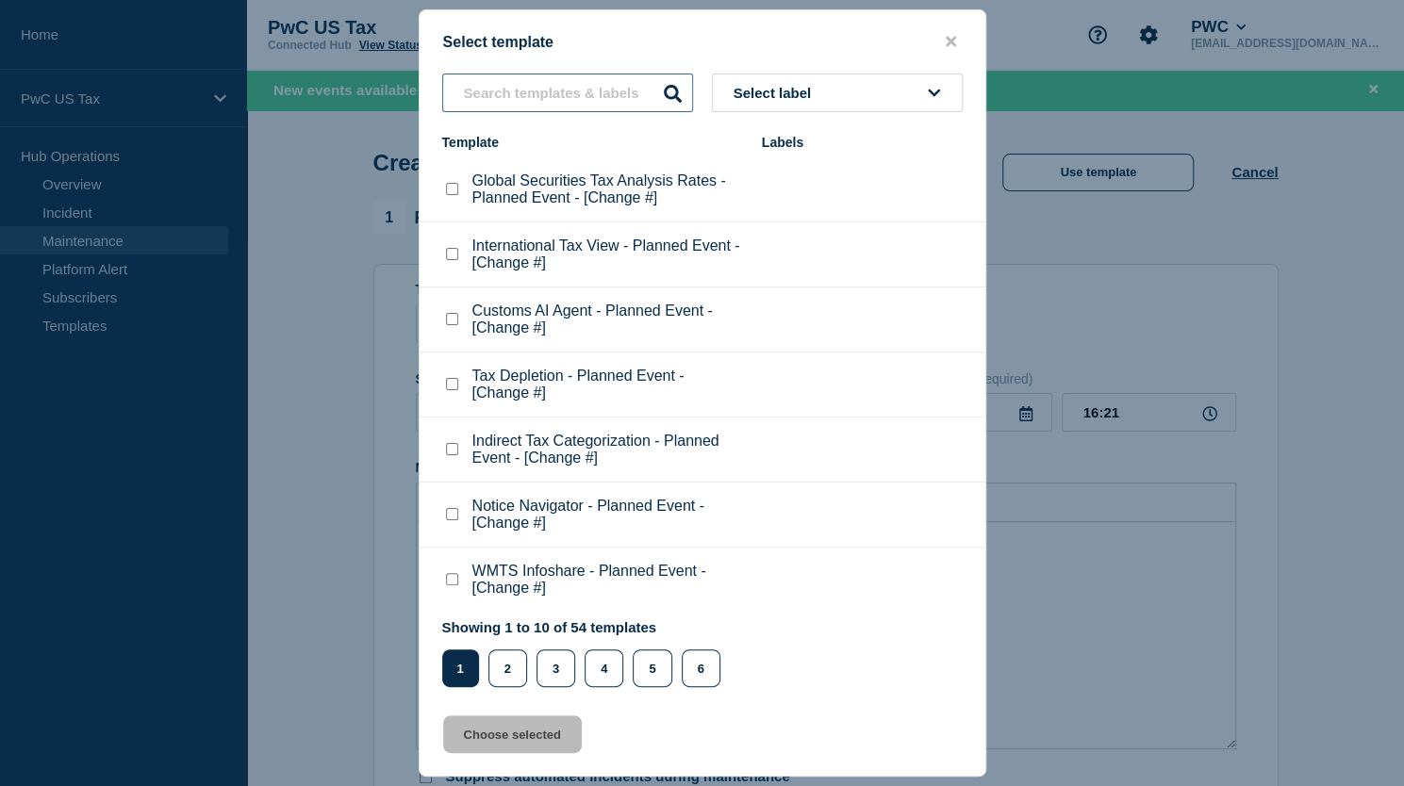
click at [518, 91] on input "text" at bounding box center [567, 93] width 251 height 39
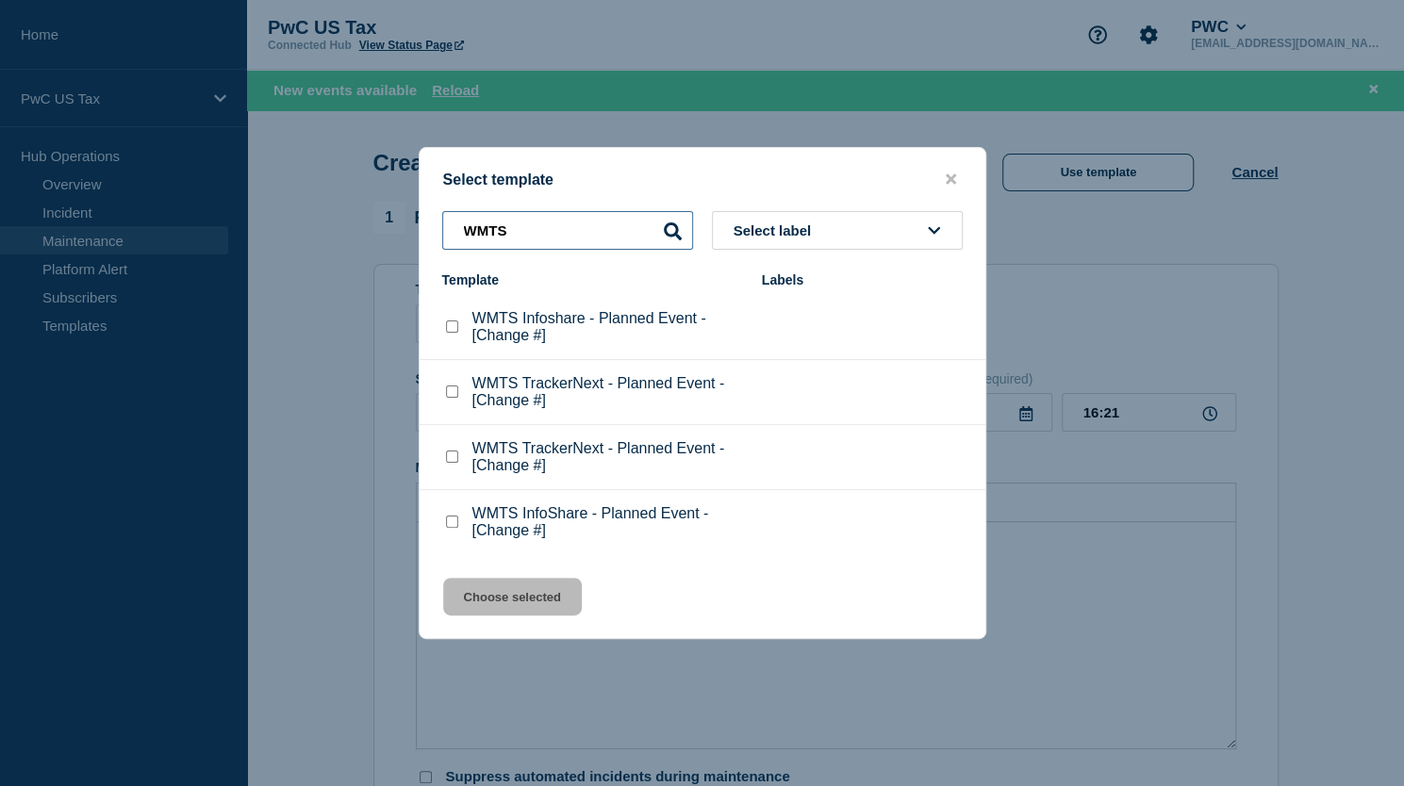
type input "WMTS"
click at [446, 395] on checkbox"] "WMTS TrackerNext - Planned Event - [Change #] checkbox" at bounding box center [452, 392] width 12 height 12
checkbox checkbox"] "true"
click at [513, 603] on button "Choose selected" at bounding box center [512, 597] width 139 height 38
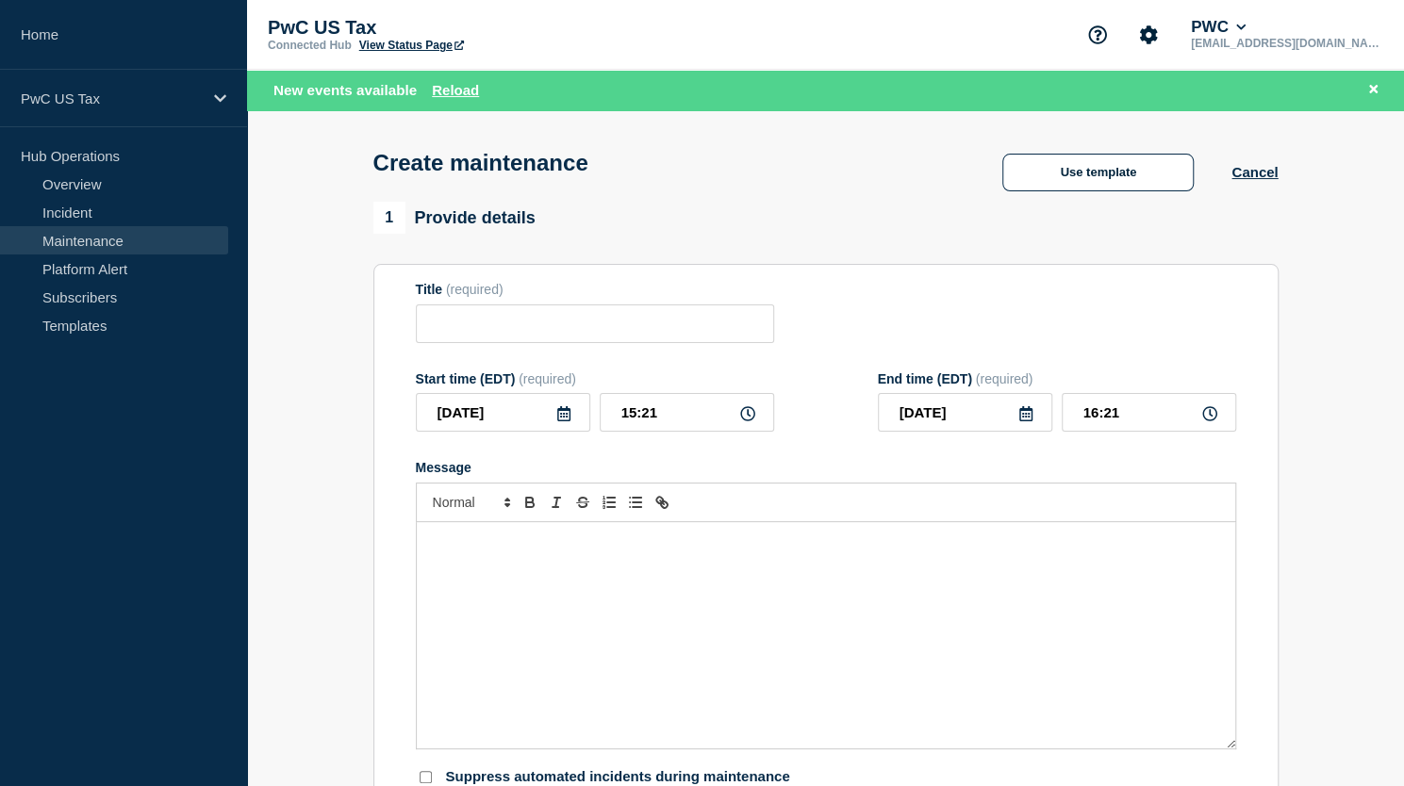
type input "WMTS TrackerNext - Planned Event - [Change #]"
type input "17:21"
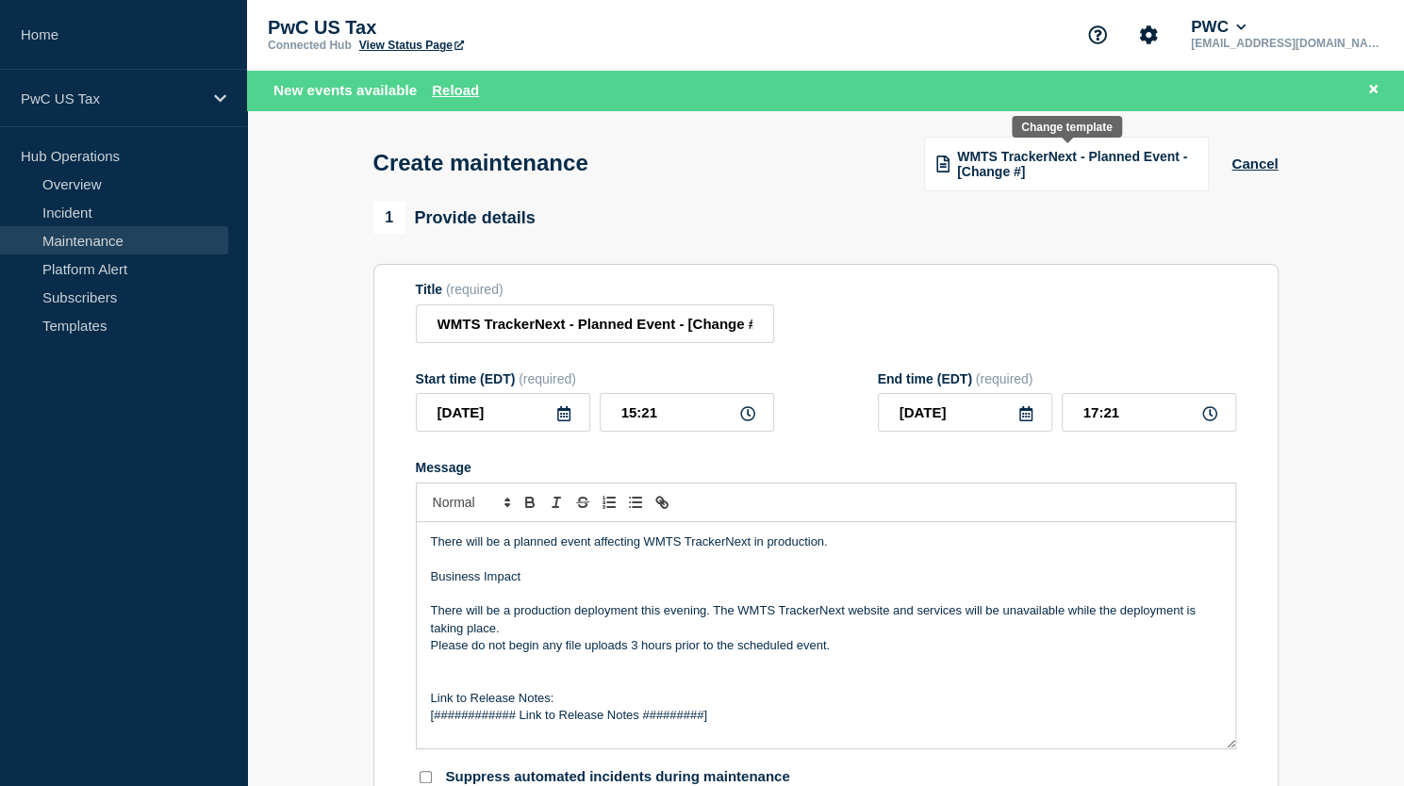
click at [1041, 171] on span "WMTS TrackerNext - Planned Event - [Change #]" at bounding box center [1076, 164] width 239 height 30
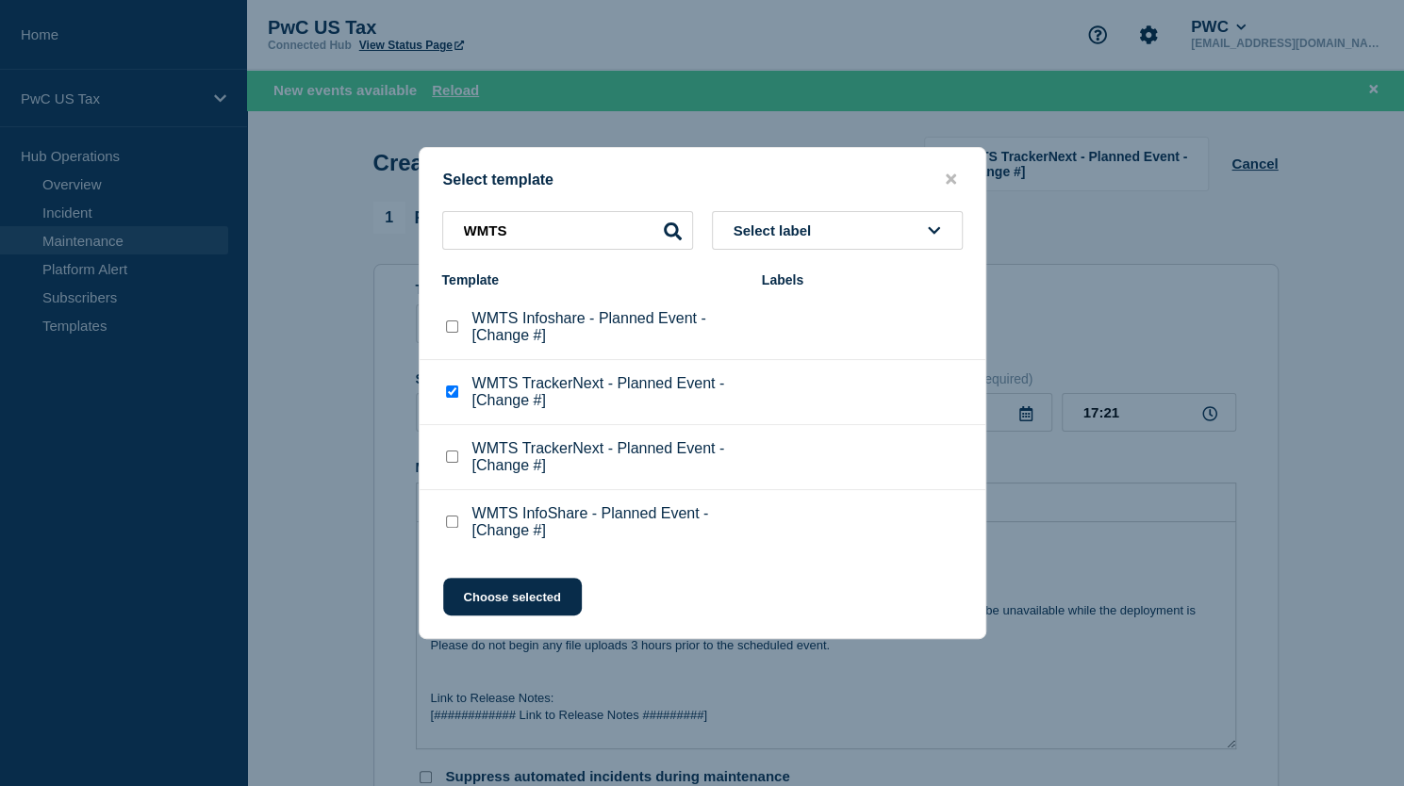
click at [452, 392] on checkbox"] "WMTS TrackerNext - Planned Event - [Change #] checkbox" at bounding box center [452, 392] width 12 height 12
checkbox checkbox"] "false"
click at [448, 458] on checkbox"] "WMTS TrackerNext - Planned Event - [Change #] checkbox" at bounding box center [452, 457] width 12 height 12
checkbox checkbox"] "true"
click at [513, 592] on button "Choose selected" at bounding box center [512, 597] width 139 height 38
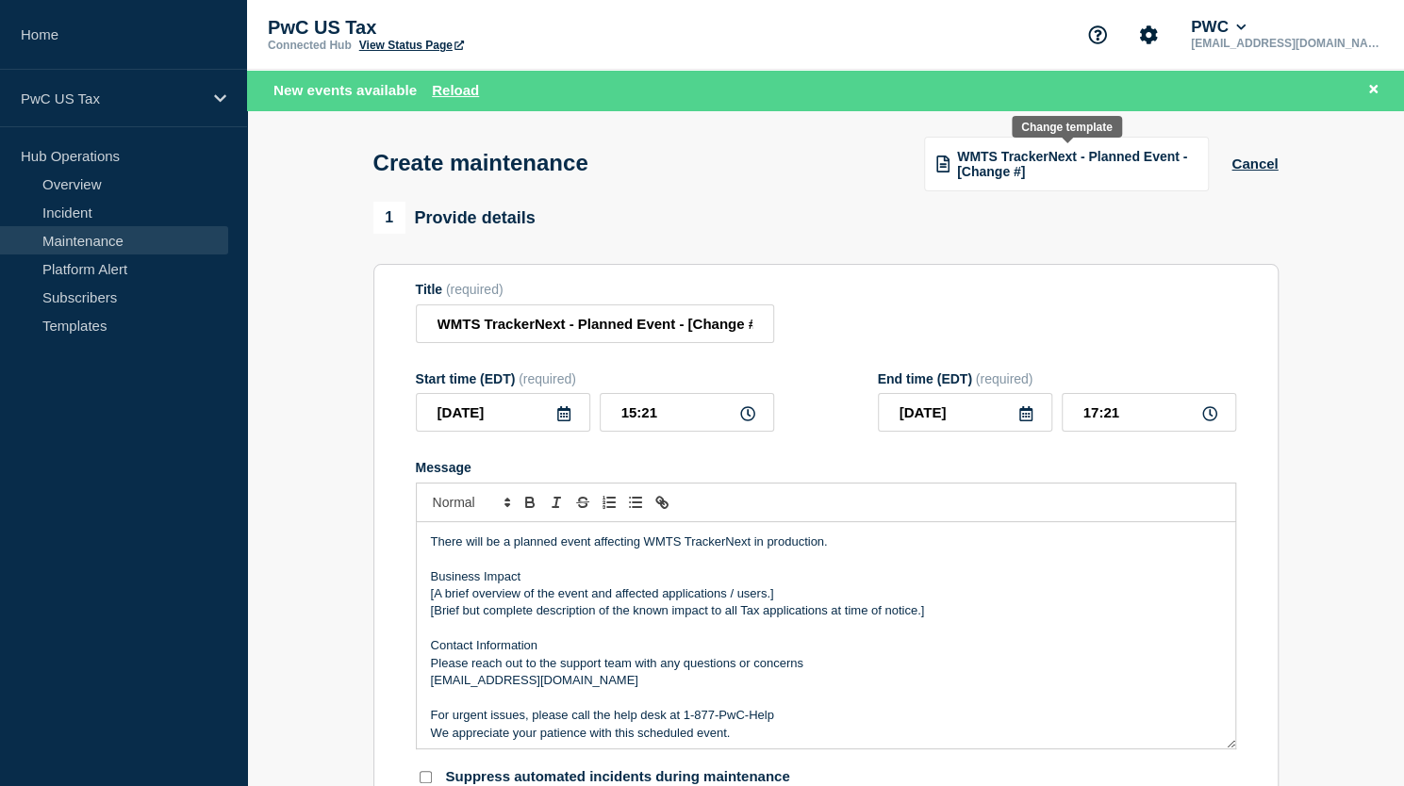
click at [1022, 155] on span "WMTS TrackerNext - Planned Event - [Change #]" at bounding box center [1076, 164] width 239 height 30
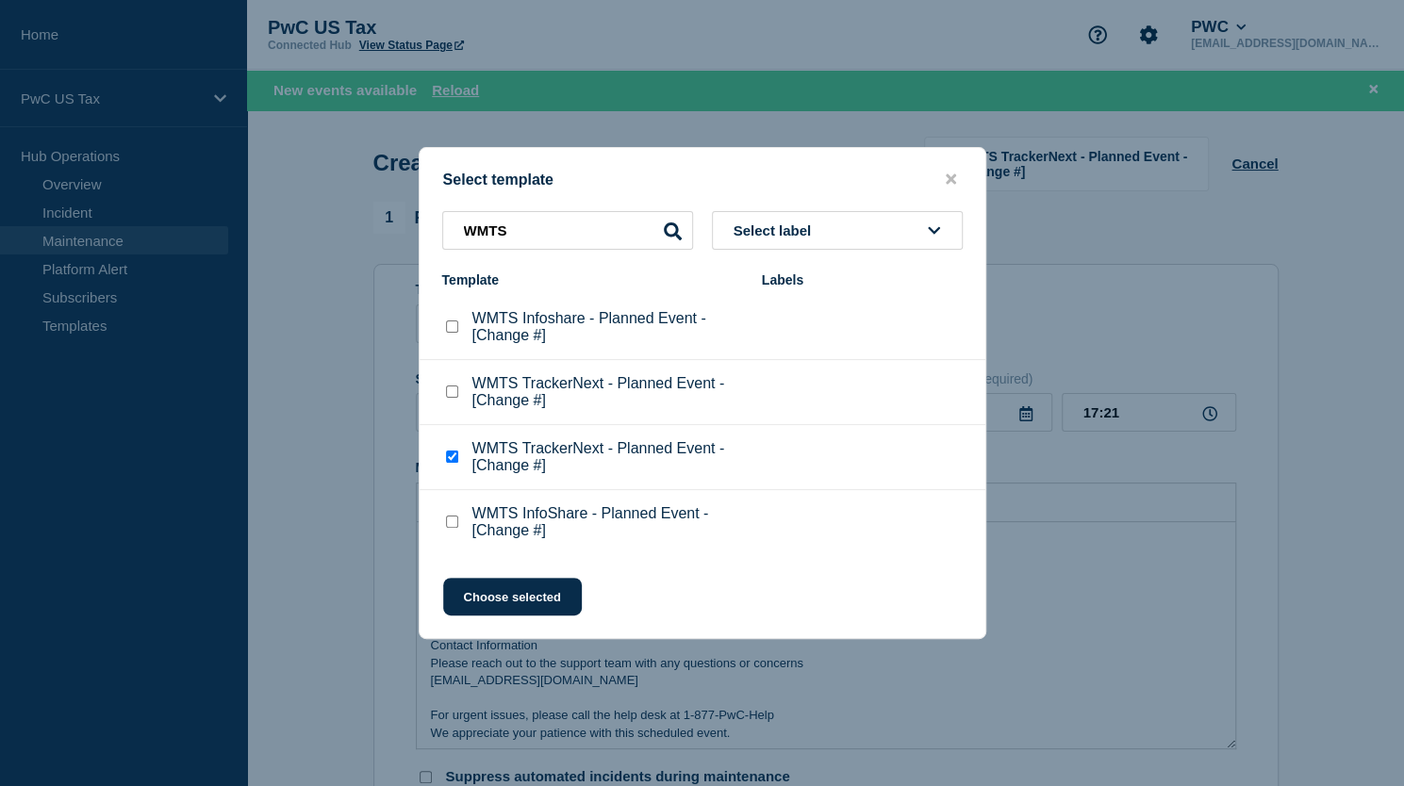
click at [452, 391] on checkbox"] "WMTS TrackerNext - Planned Event - [Change #] checkbox" at bounding box center [452, 392] width 12 height 12
checkbox checkbox"] "true"
checkbox checkbox"] "false"
click at [513, 599] on button "Choose selected" at bounding box center [512, 597] width 139 height 38
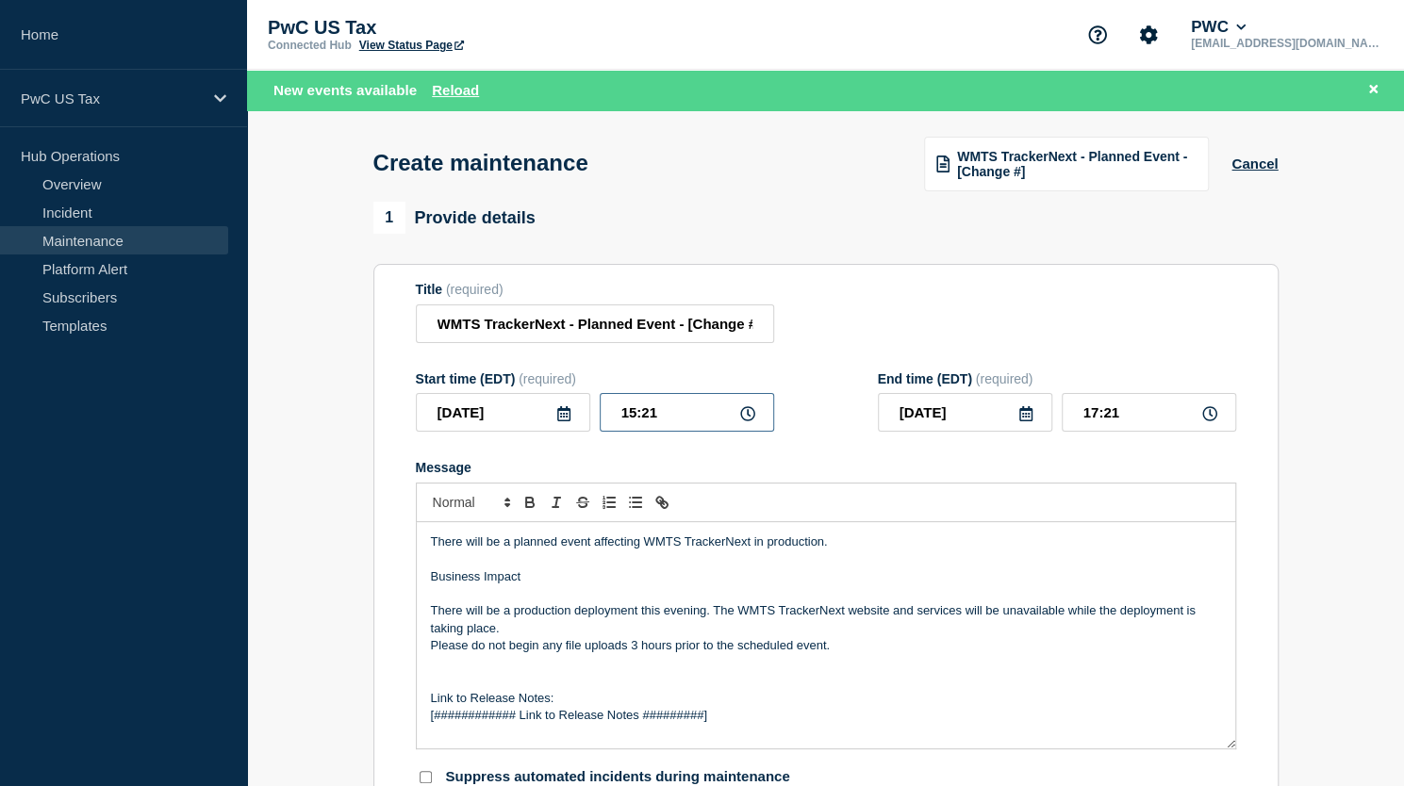
click at [631, 419] on input "15:21" at bounding box center [686, 412] width 174 height 39
drag, startPoint x: 633, startPoint y: 411, endPoint x: 643, endPoint y: 430, distance: 21.1
click at [633, 412] on input "15:21" at bounding box center [686, 412] width 174 height 39
type input "20:21"
type input "22:21"
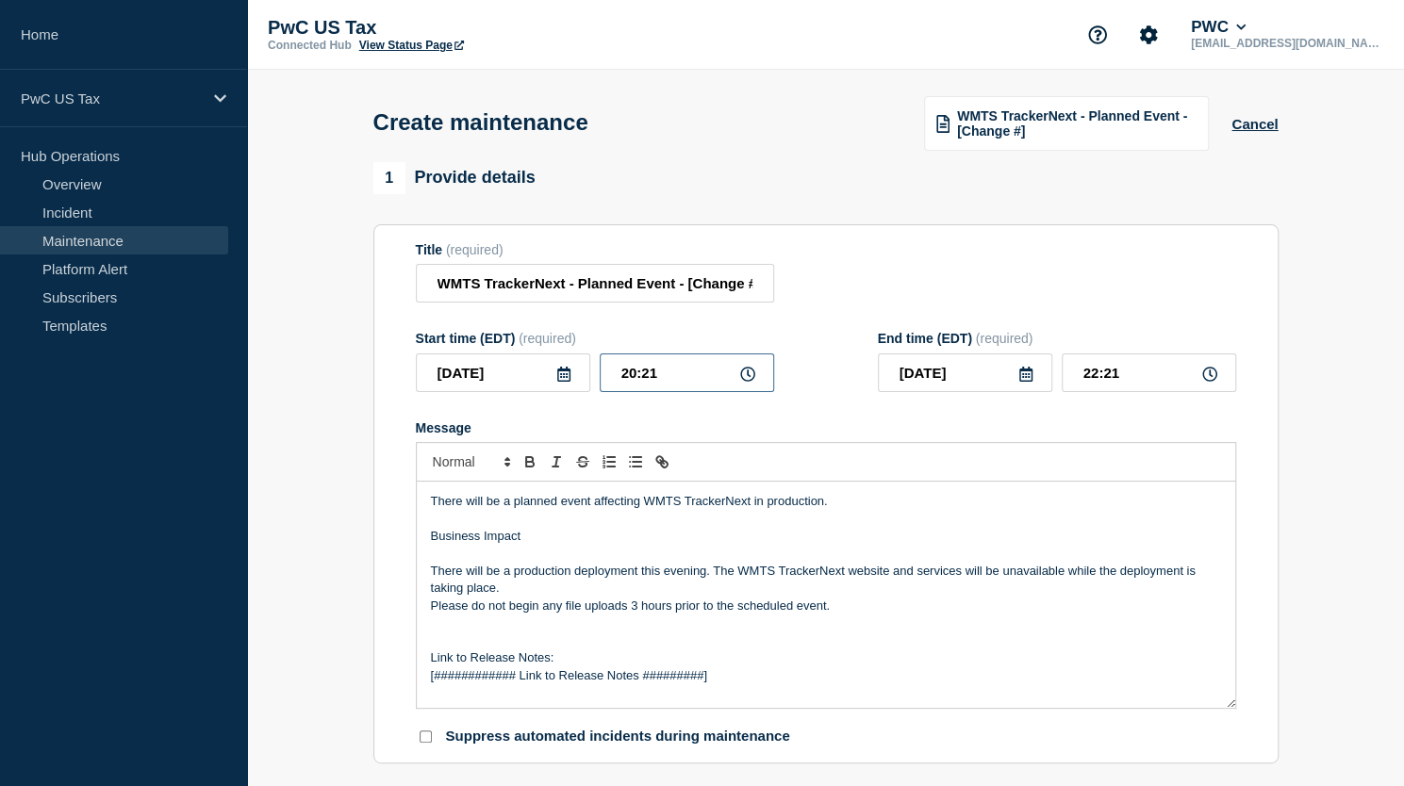
click at [674, 382] on input "20:21" at bounding box center [686, 372] width 174 height 39
type input "20:30"
type input "22:30"
click at [954, 372] on input "2025-10-01" at bounding box center [965, 372] width 174 height 39
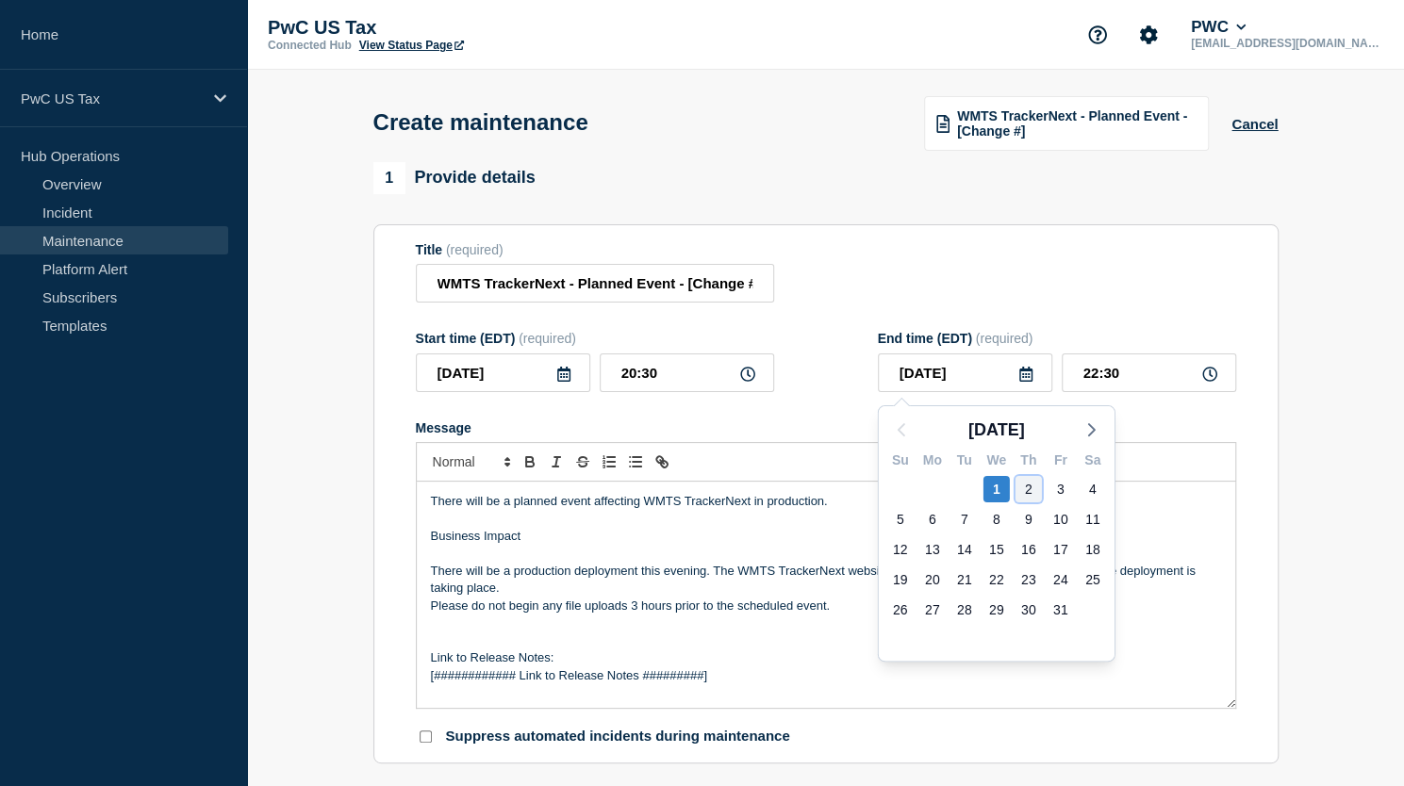
click at [1027, 491] on div "2" at bounding box center [1028, 489] width 26 height 26
type input "2025-10-02"
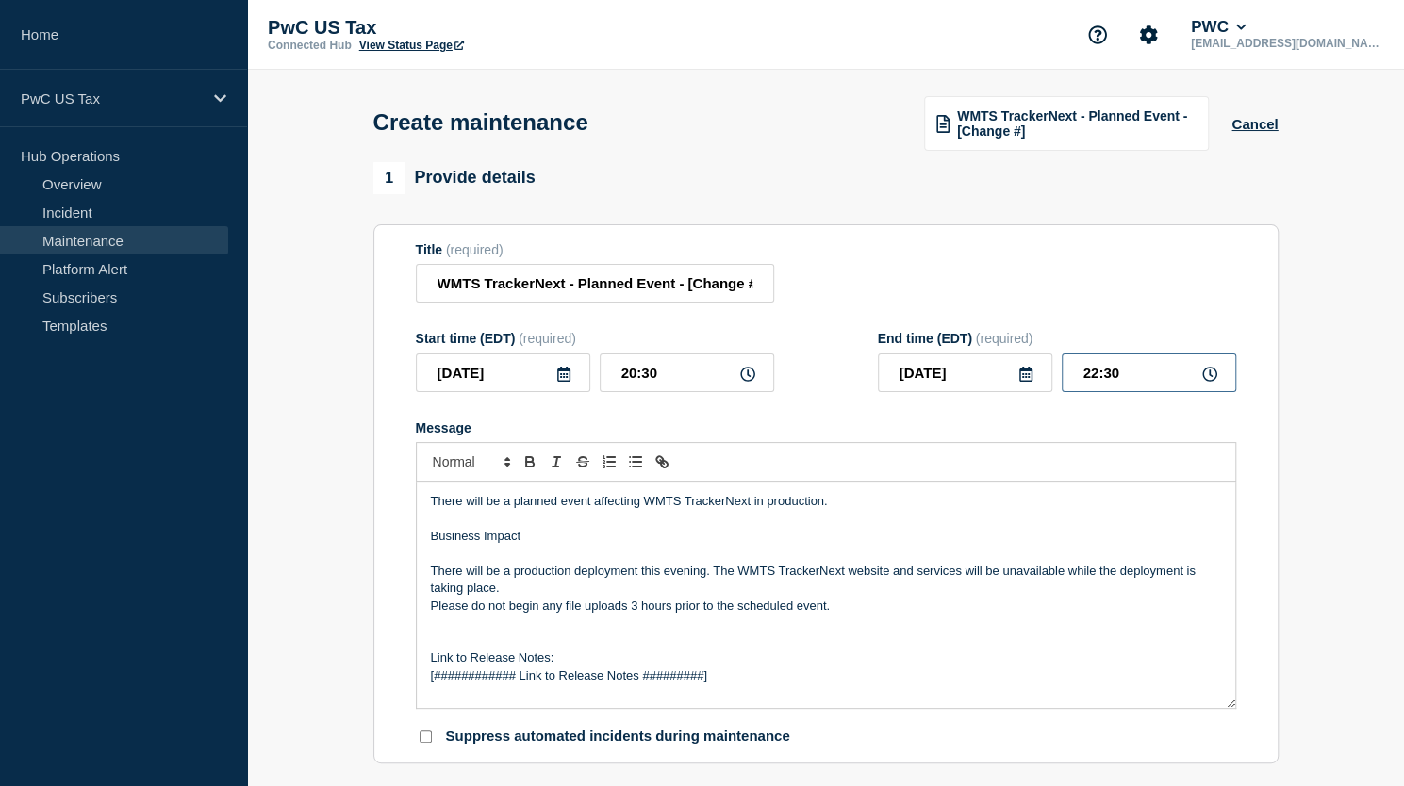
click at [1095, 382] on input "22:30" at bounding box center [1148, 372] width 174 height 39
type input "00:30"
drag, startPoint x: 689, startPoint y: 287, endPoint x: 901, endPoint y: 261, distance: 213.6
click at [895, 263] on div "Title (required) WMTS TrackerNext - Planned Event - [Change #]" at bounding box center [826, 272] width 820 height 61
paste input "HG1541720"
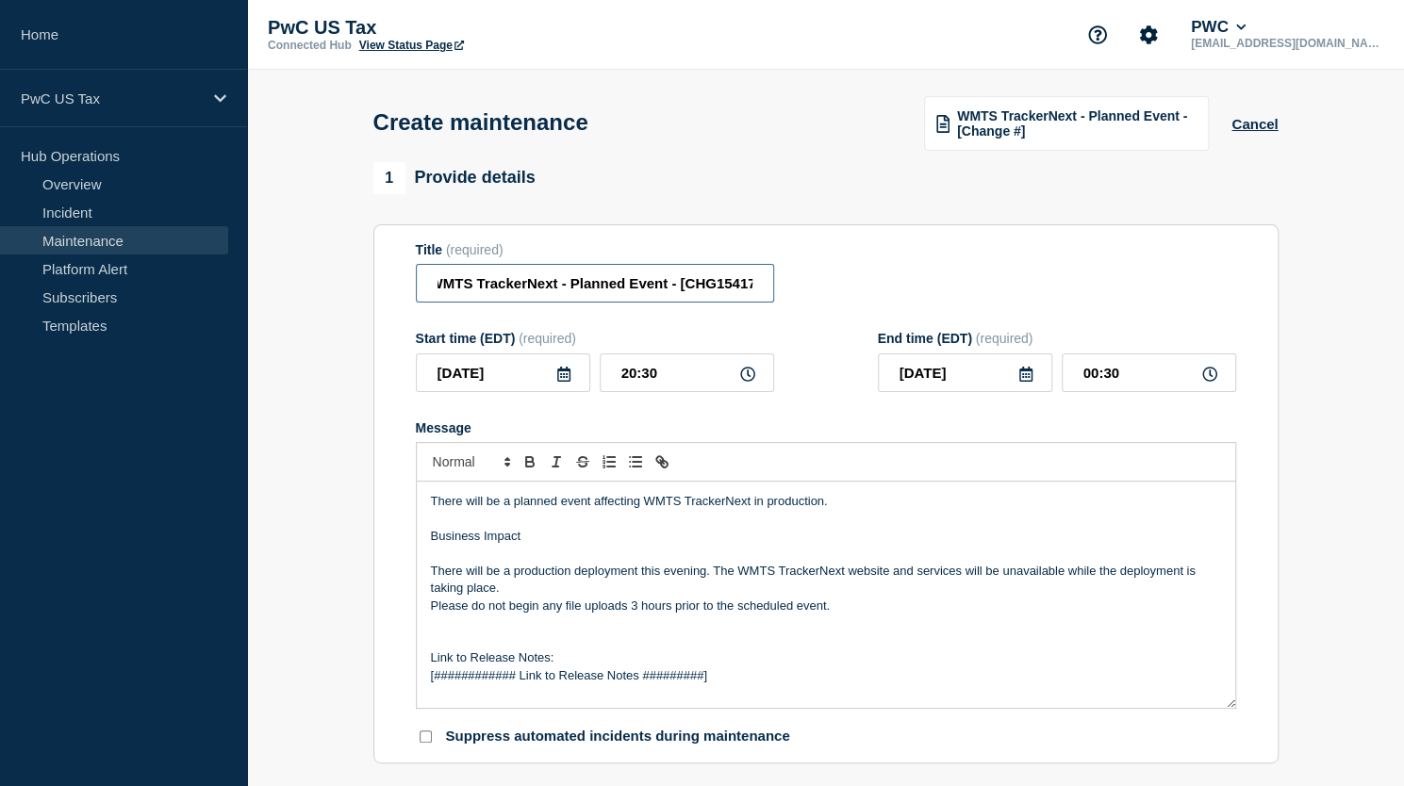
scroll to position [0, 25]
drag, startPoint x: 664, startPoint y: 295, endPoint x: 695, endPoint y: 318, distance: 38.5
click at [665, 297] on input "WMTS TrackerNext - Planned Event - [CHG1541720" at bounding box center [595, 283] width 358 height 39
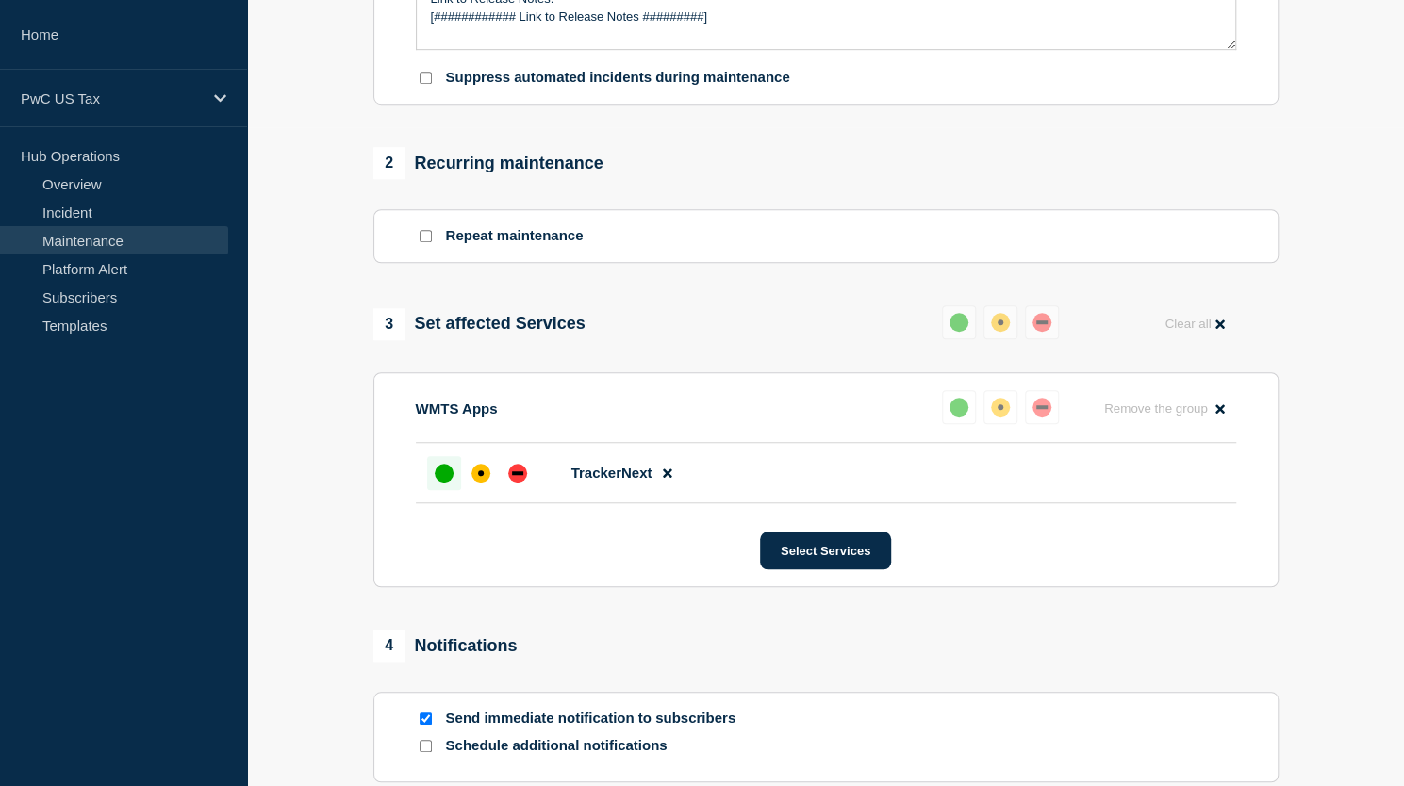
scroll to position [660, 0]
type input "WMTS TrackerNext - Planned Event - CHG1541720"
click at [523, 478] on div "down" at bounding box center [517, 472] width 19 height 19
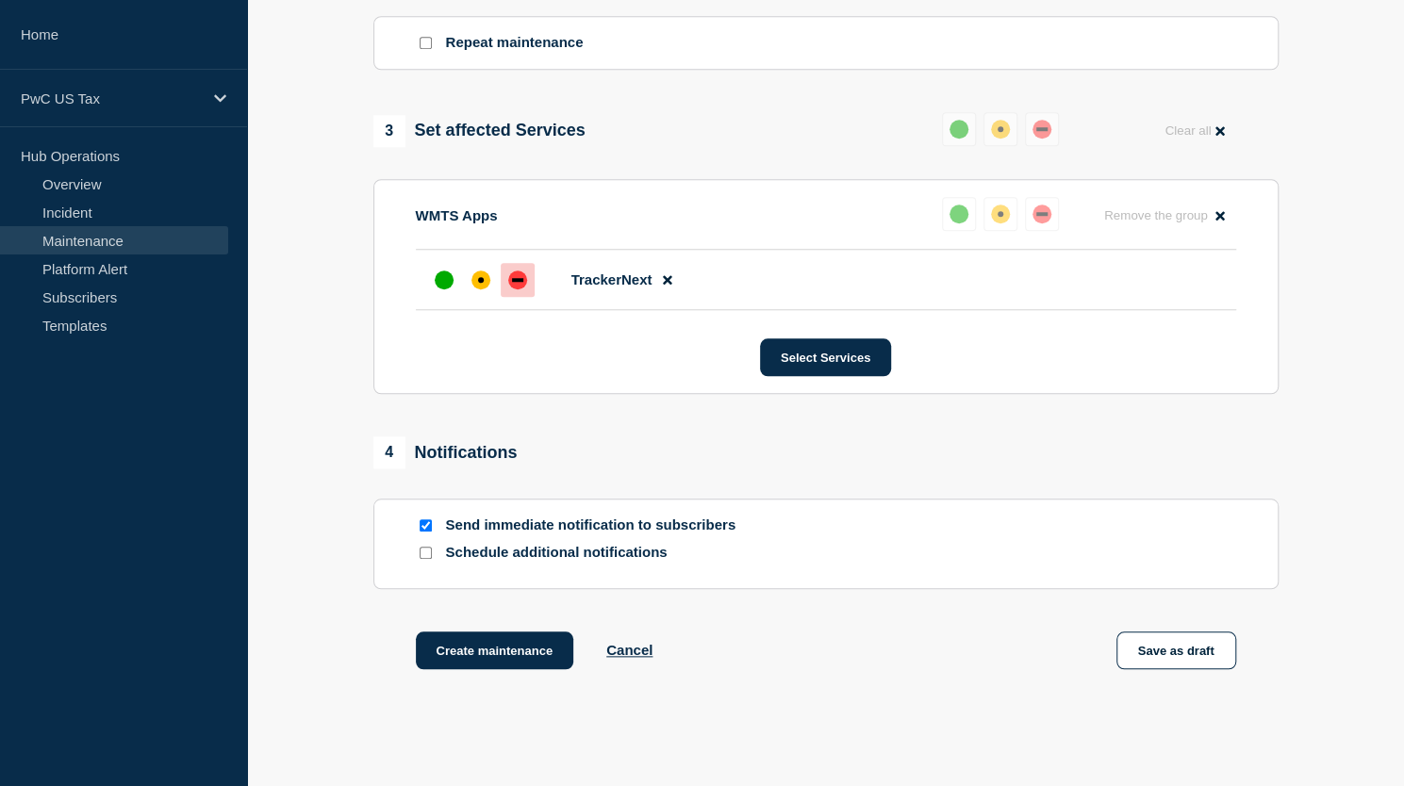
scroll to position [956, 0]
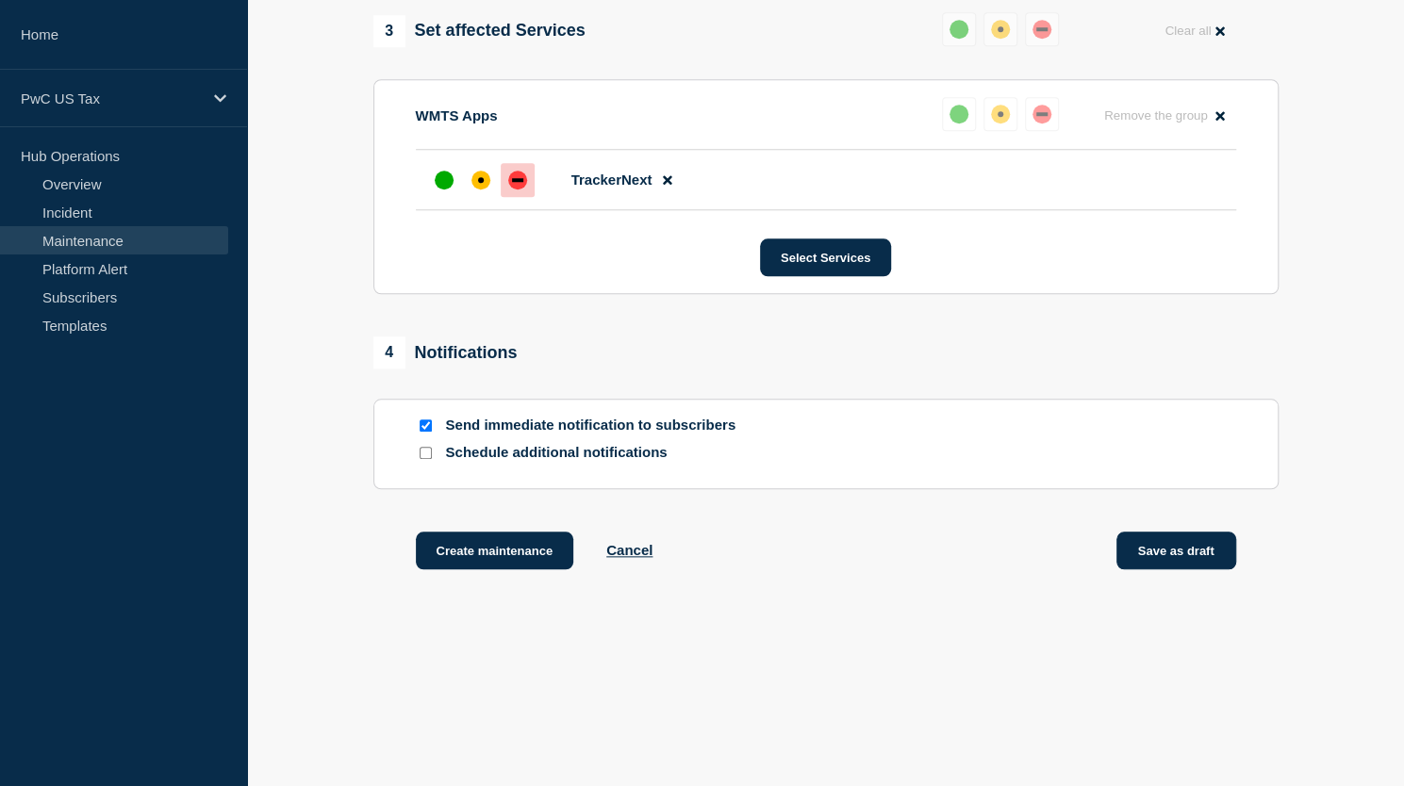
click at [1191, 553] on button "Save as draft" at bounding box center [1176, 551] width 120 height 38
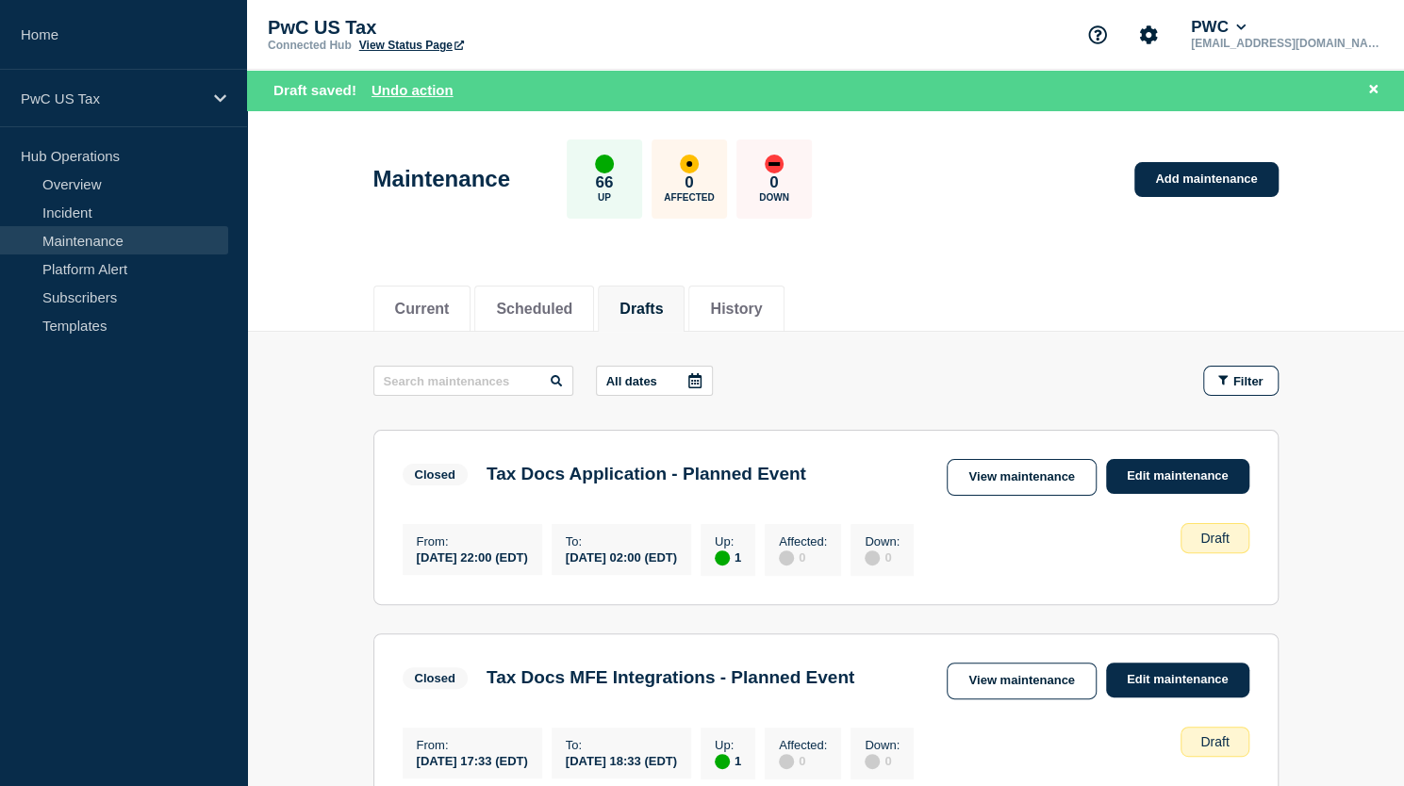
click at [659, 308] on button "Drafts" at bounding box center [640, 309] width 43 height 17
click at [559, 315] on button "Scheduled" at bounding box center [534, 309] width 76 height 17
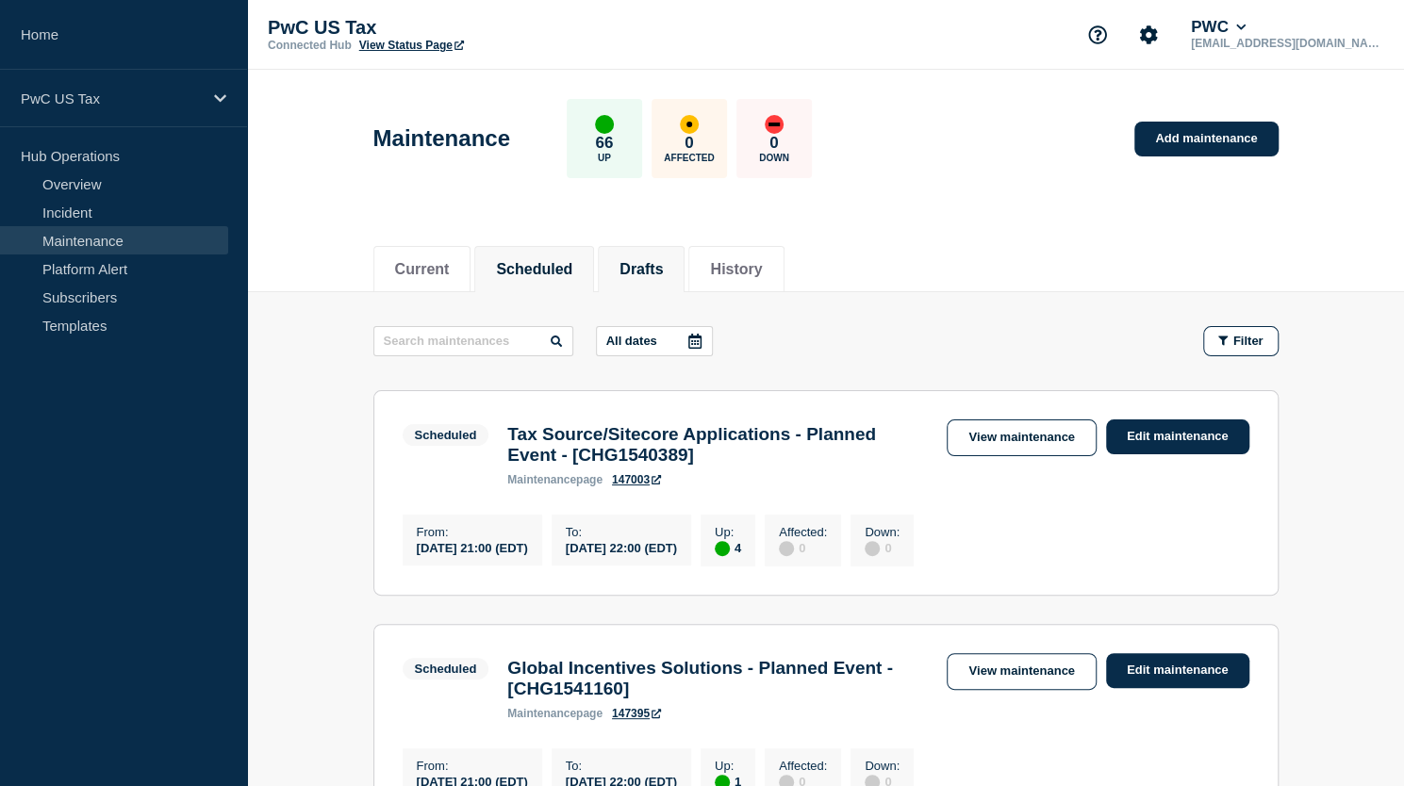
click at [684, 274] on li "Drafts" at bounding box center [641, 269] width 87 height 46
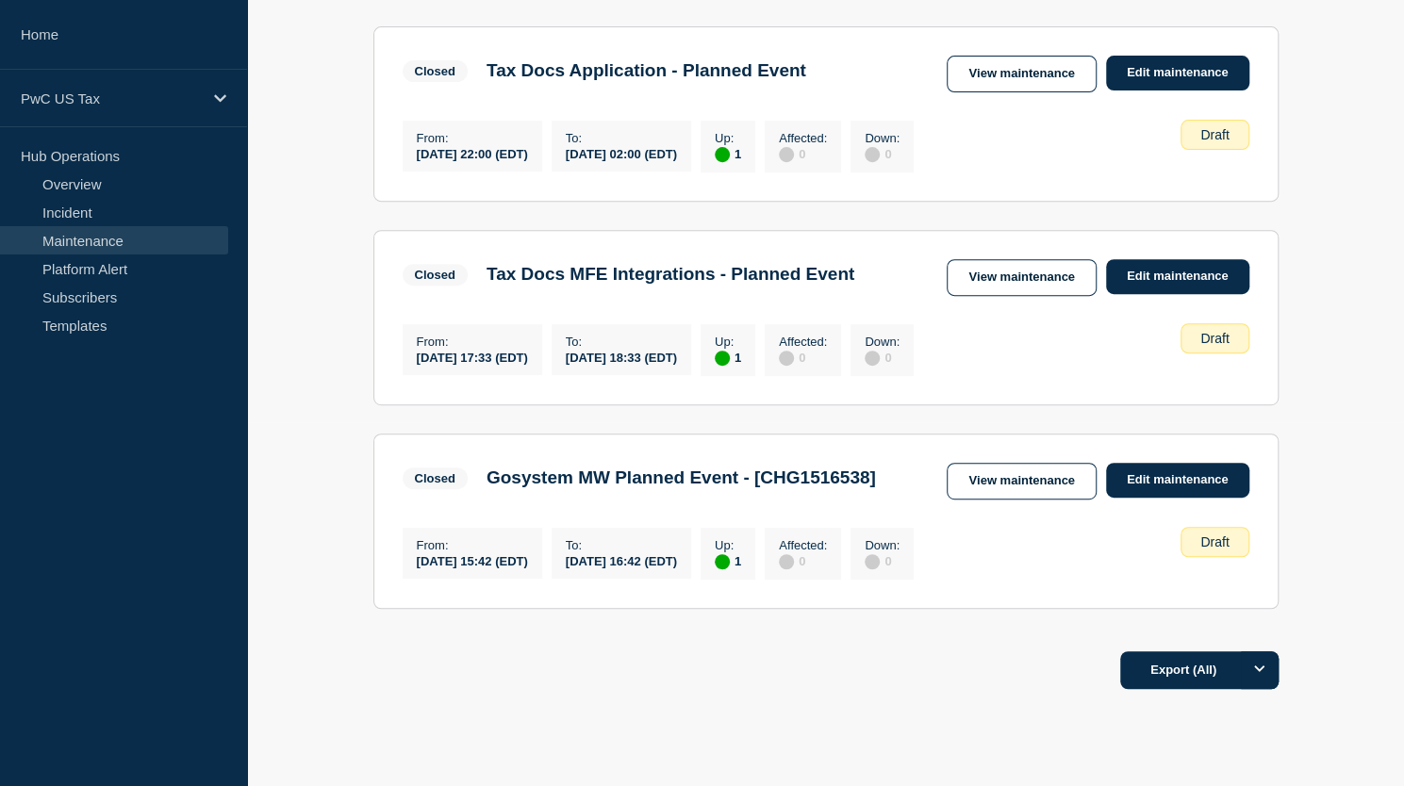
scroll to position [270, 0]
